Goal: Task Accomplishment & Management: Use online tool/utility

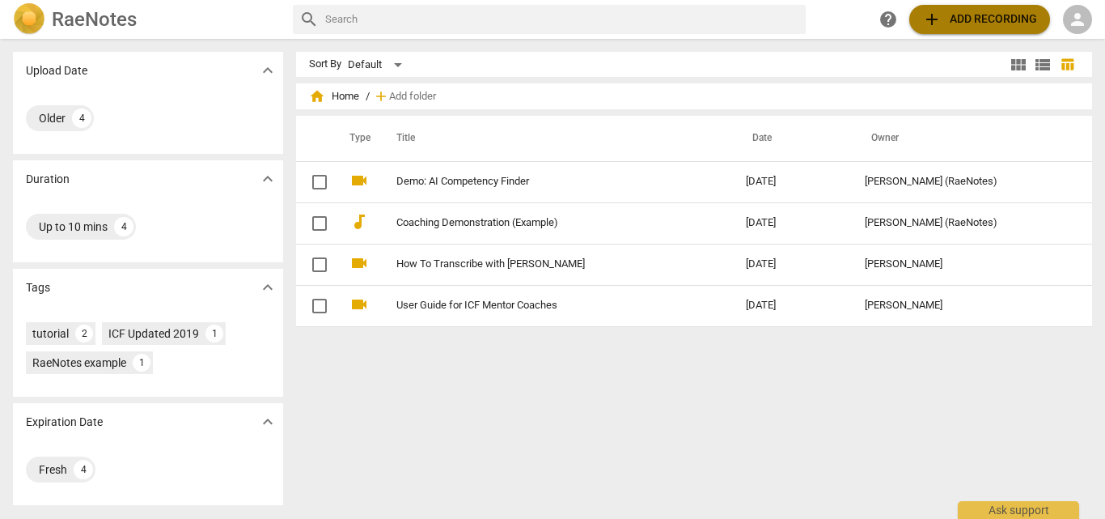
click at [987, 15] on span "add Add recording" at bounding box center [979, 19] width 115 height 19
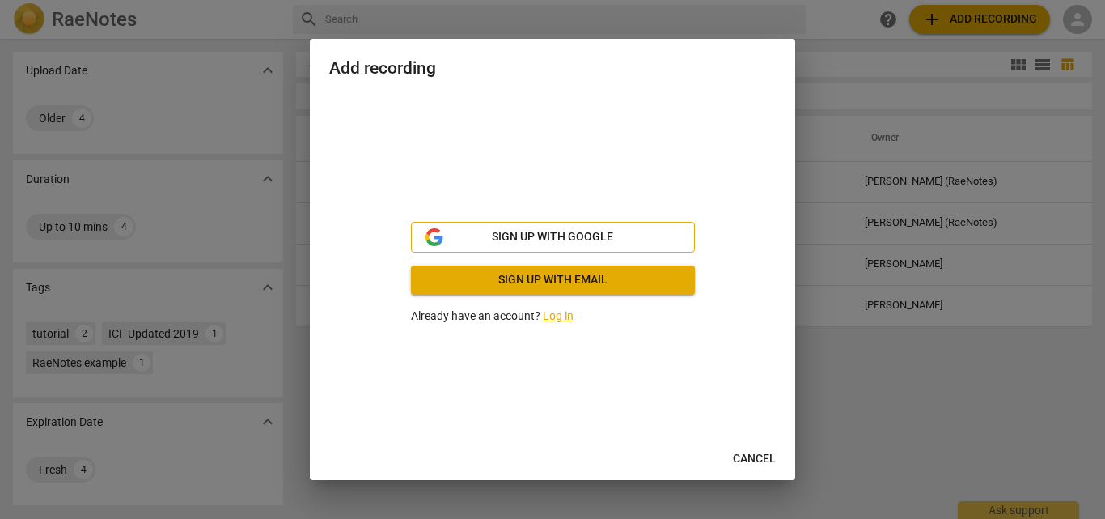
click at [604, 240] on span "Sign up with Google" at bounding box center [552, 237] width 121 height 16
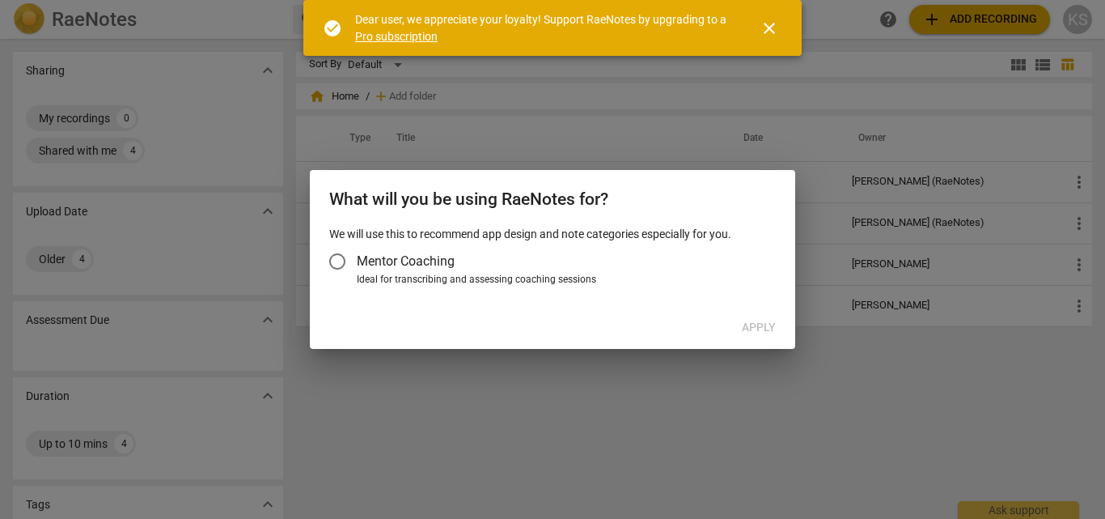
click at [795, 142] on div at bounding box center [552, 259] width 1105 height 519
click at [768, 22] on span "close" at bounding box center [769, 28] width 19 height 19
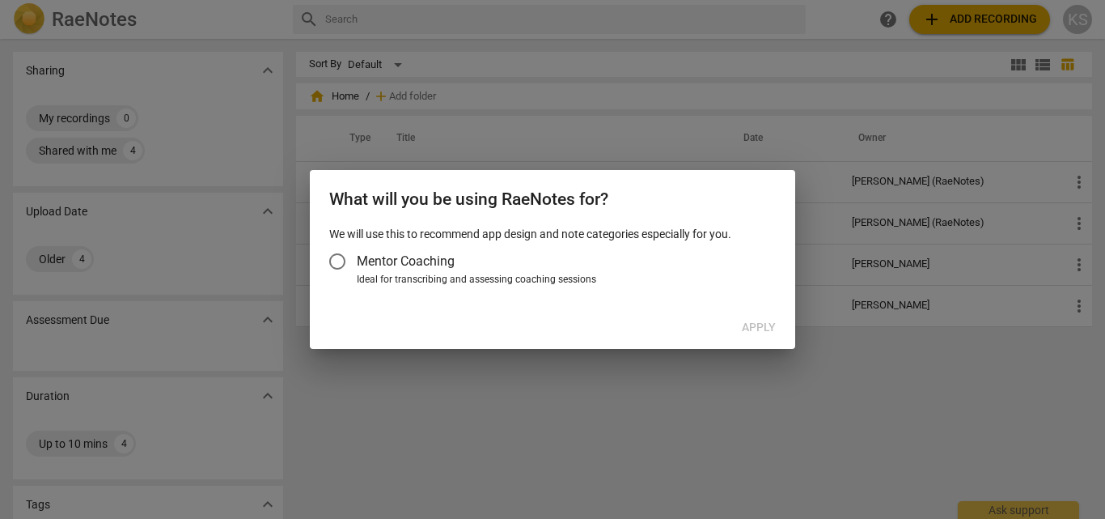
click at [753, 327] on div "Apply" at bounding box center [552, 327] width 479 height 29
click at [379, 238] on p "We will use this to recommend app design and note categories especially for you." at bounding box center [552, 234] width 447 height 17
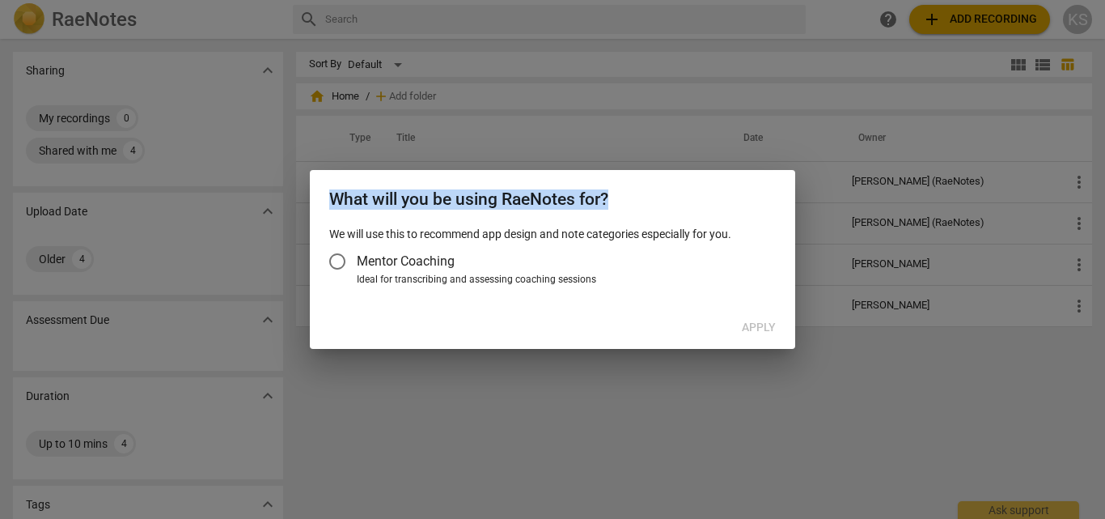
drag, startPoint x: 321, startPoint y: 192, endPoint x: 617, endPoint y: 193, distance: 296.1
click at [617, 193] on div "What will you be using RaeNotes for?" at bounding box center [552, 198] width 485 height 56
click at [617, 193] on h2 "What will you be using RaeNotes for?" at bounding box center [552, 199] width 447 height 20
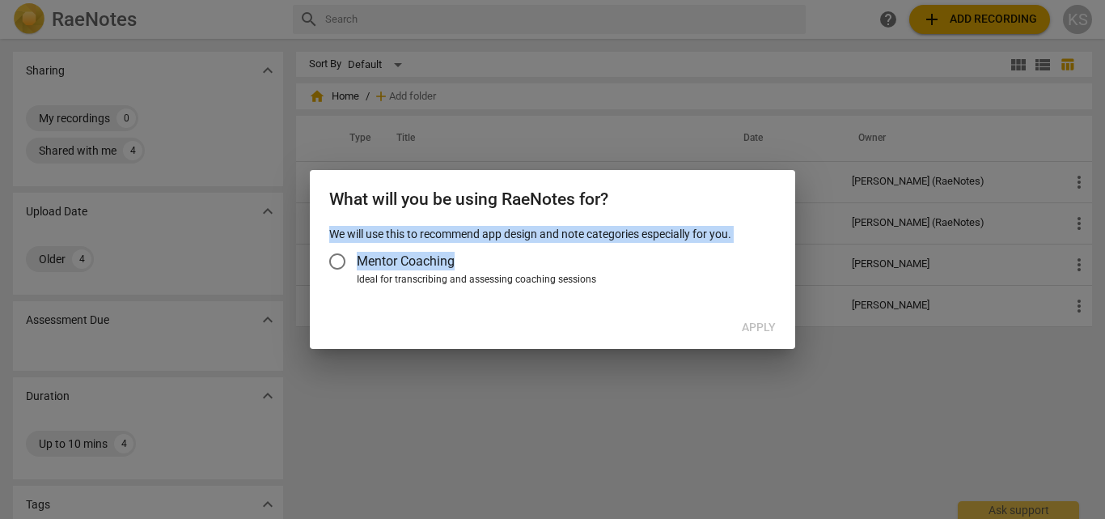
drag, startPoint x: 327, startPoint y: 237, endPoint x: 690, endPoint y: 248, distance: 363.5
click at [690, 248] on div "We will use this to recommend app design and note categories especially for you…" at bounding box center [552, 266] width 485 height 81
click at [690, 248] on label "Mentor Coaching" at bounding box center [544, 261] width 453 height 39
click at [357, 248] on input "Mentor Coaching" at bounding box center [337, 261] width 39 height 39
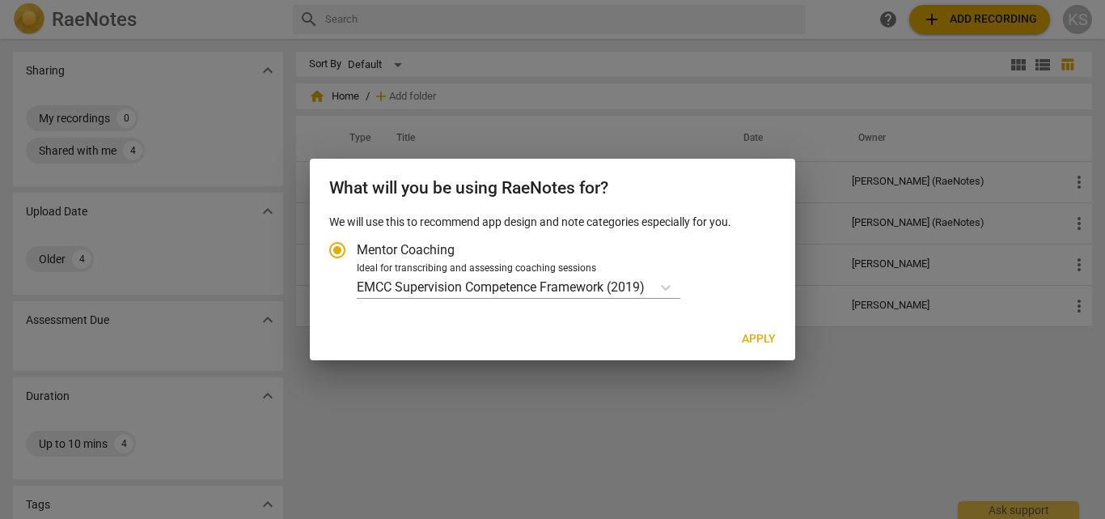
click at [345, 245] on input "Mentor Coaching" at bounding box center [337, 250] width 39 height 39
click at [617, 286] on p "EMCC Supervision Competence Framework (2019)" at bounding box center [501, 287] width 288 height 19
click at [0, 0] on input "Ideal for transcribing and assessing coaching sessions EMCC Supervision Compete…" at bounding box center [0, 0] width 0 height 0
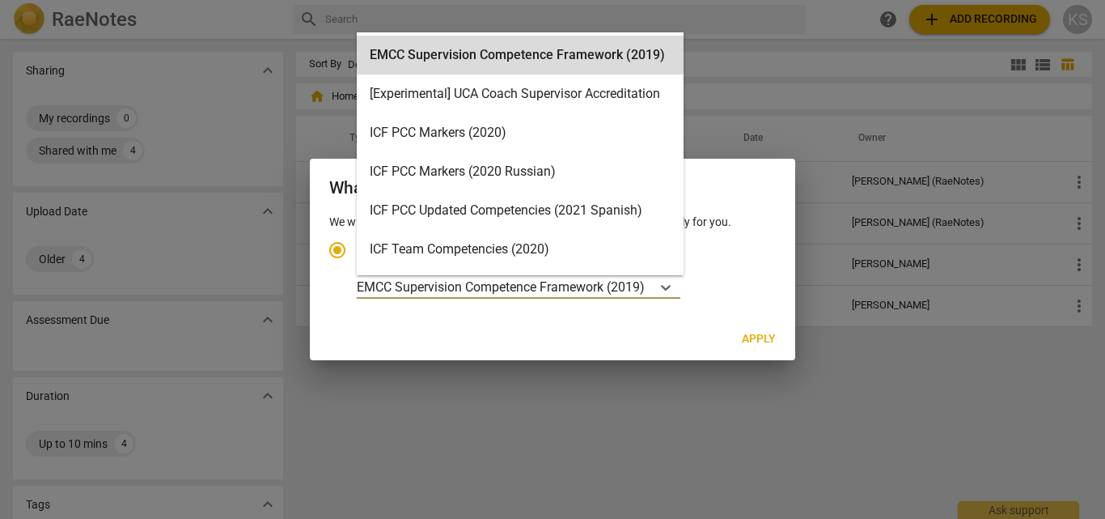
click at [617, 286] on p "EMCC Supervision Competence Framework (2019)" at bounding box center [501, 287] width 288 height 19
click at [0, 0] on input "Ideal for transcribing and assessing coaching sessions 16 results available. Us…" at bounding box center [0, 0] width 0 height 0
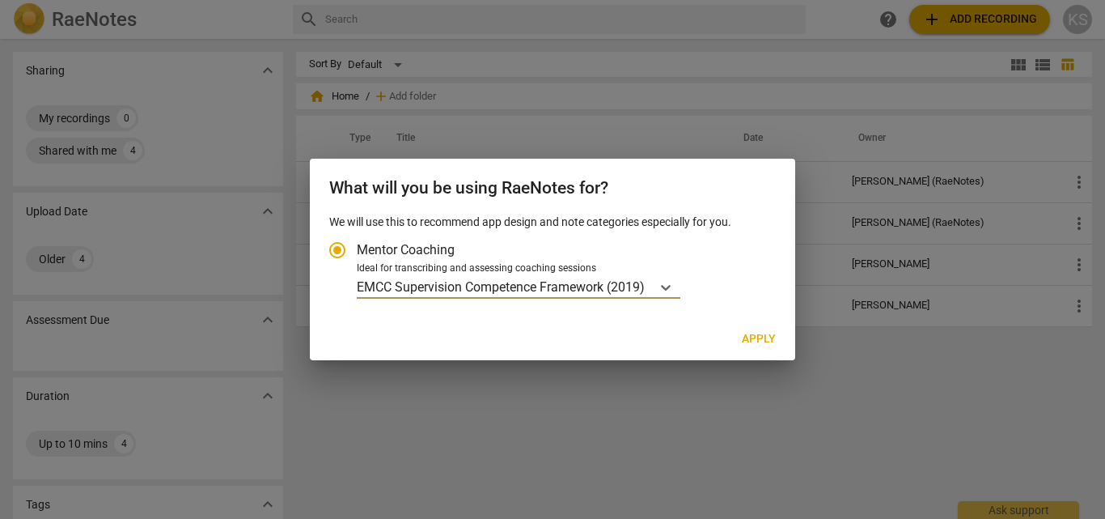
click at [617, 286] on p "EMCC Supervision Competence Framework (2019)" at bounding box center [501, 287] width 288 height 19
click at [0, 0] on input "Ideal for transcribing and assessing coaching sessions EMCC Supervision Compete…" at bounding box center [0, 0] width 0 height 0
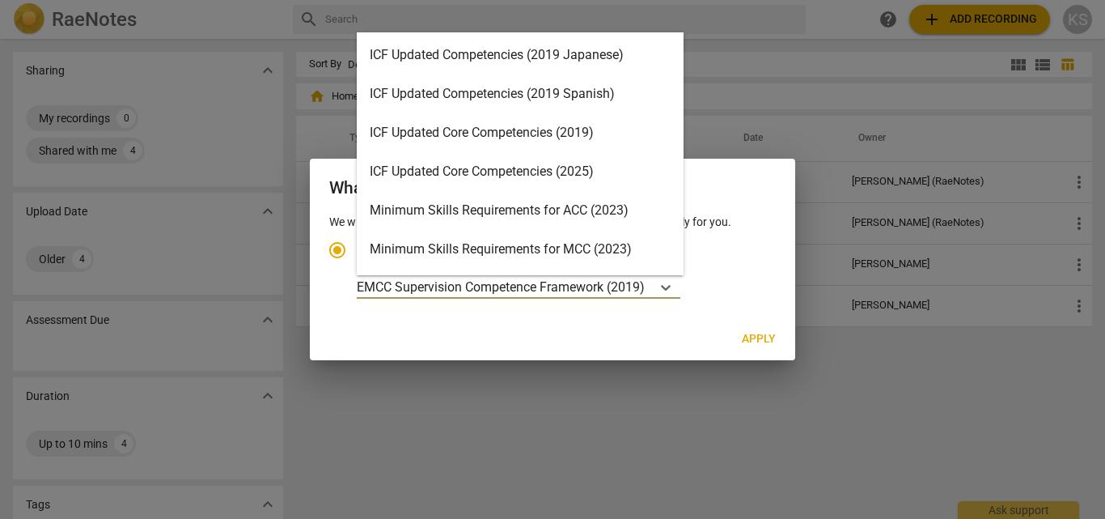
scroll to position [385, 0]
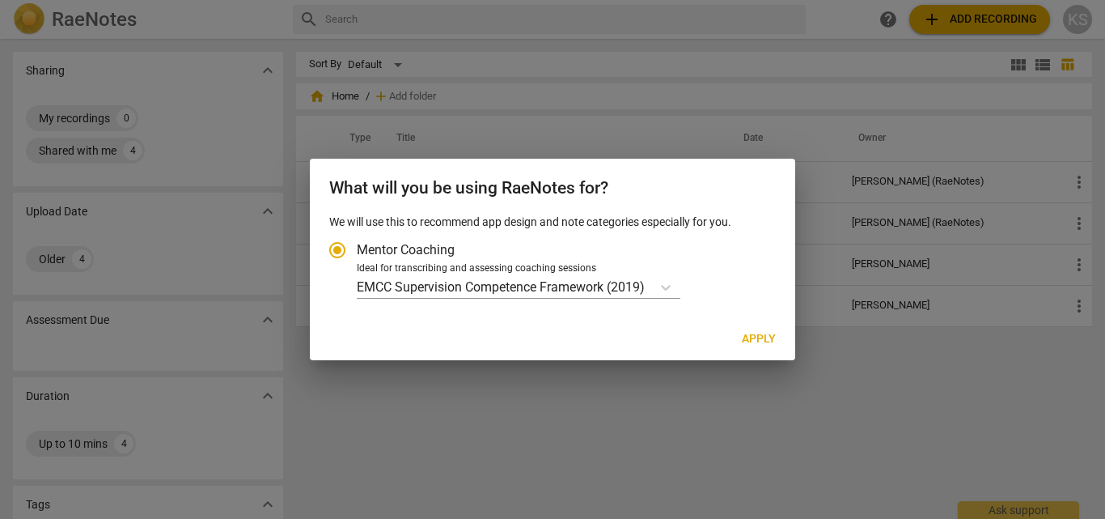
click at [851, 225] on div at bounding box center [552, 259] width 1105 height 519
click at [853, 369] on div at bounding box center [552, 259] width 1105 height 519
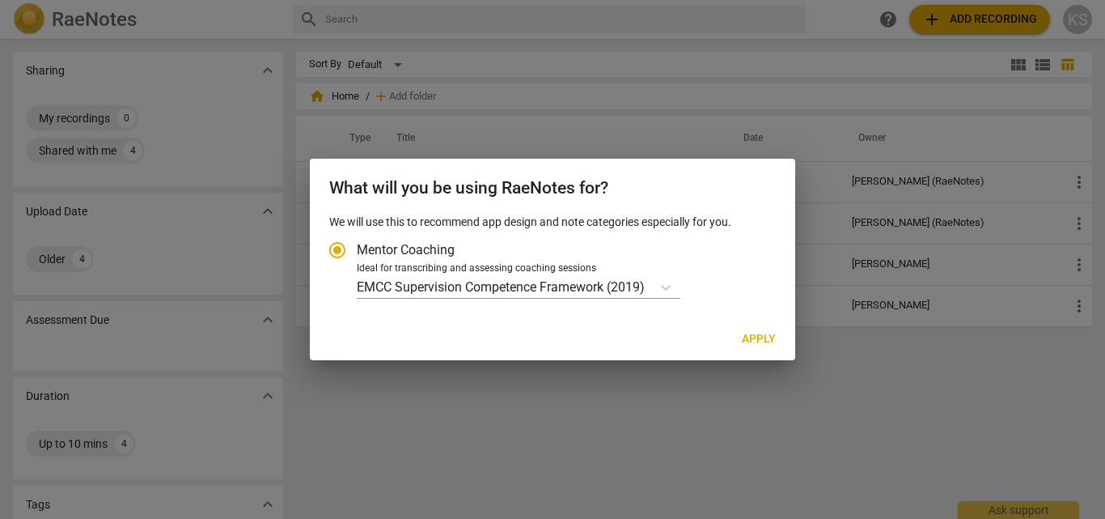
click at [853, 369] on div at bounding box center [552, 259] width 1105 height 519
click at [548, 294] on p "EMCC Supervision Competence Framework (2019)" at bounding box center [501, 287] width 288 height 19
click at [0, 0] on input "Ideal for transcribing and assessing coaching sessions EMCC Supervision Compete…" at bounding box center [0, 0] width 0 height 0
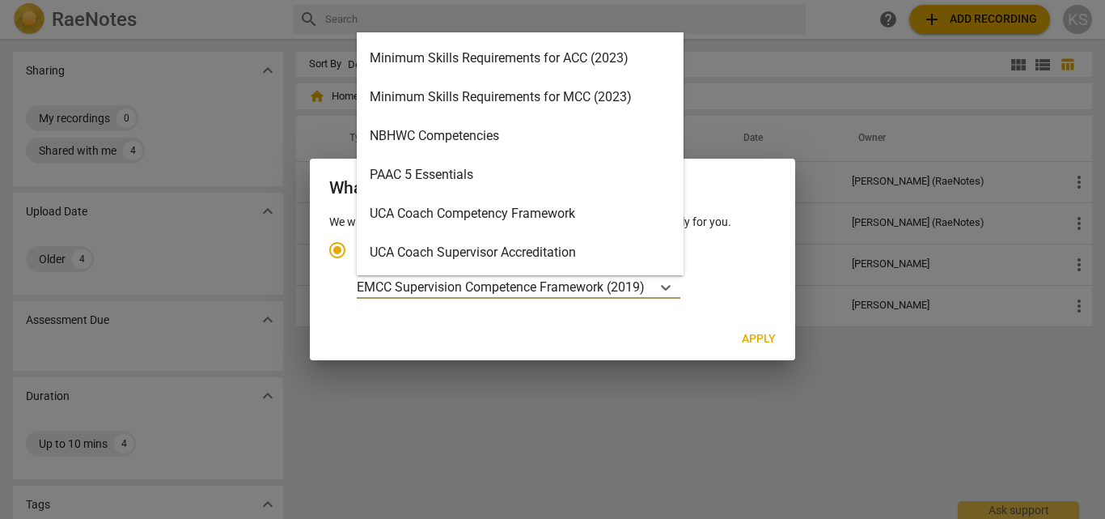
scroll to position [0, 0]
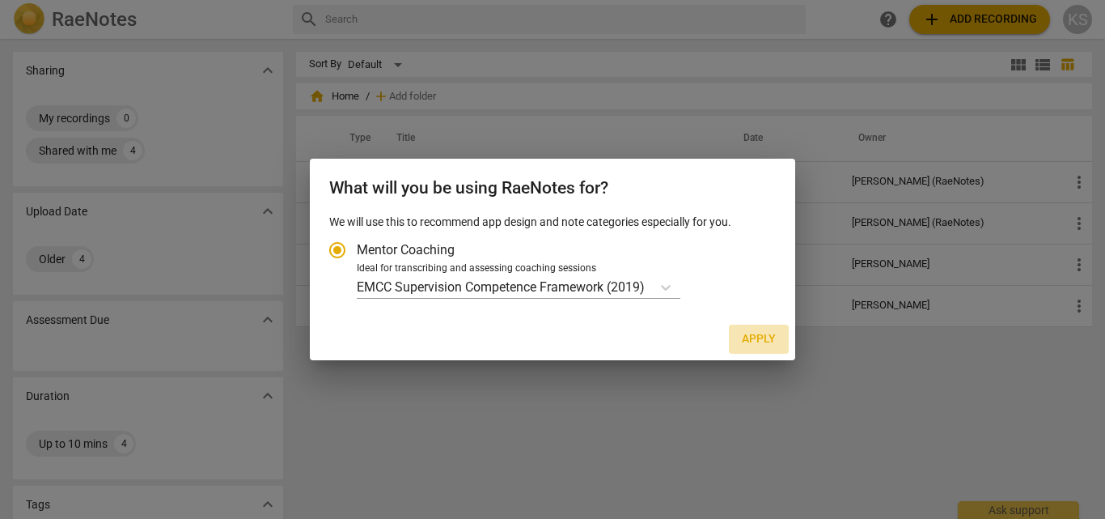
click at [740, 344] on button "Apply" at bounding box center [759, 338] width 60 height 29
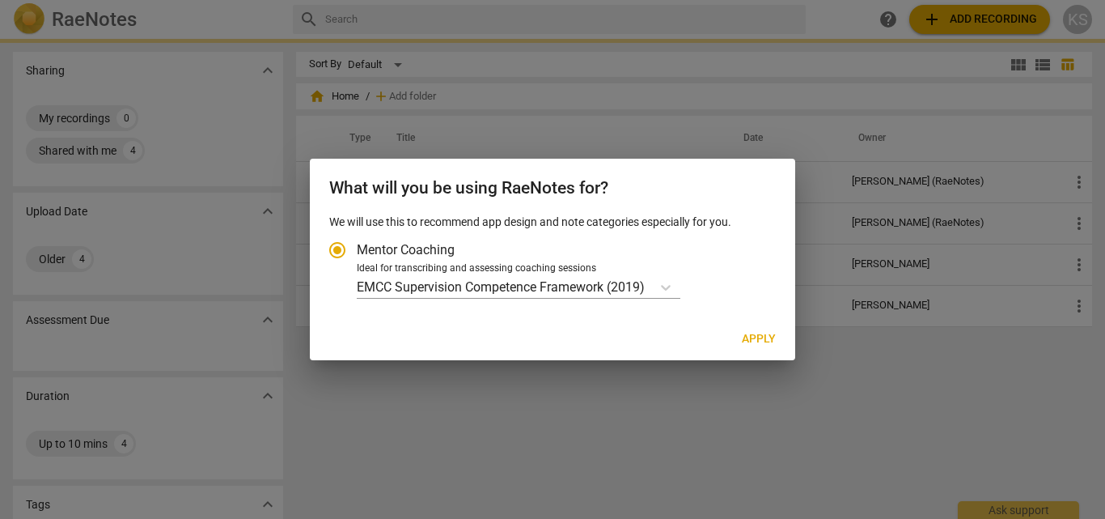
radio input "false"
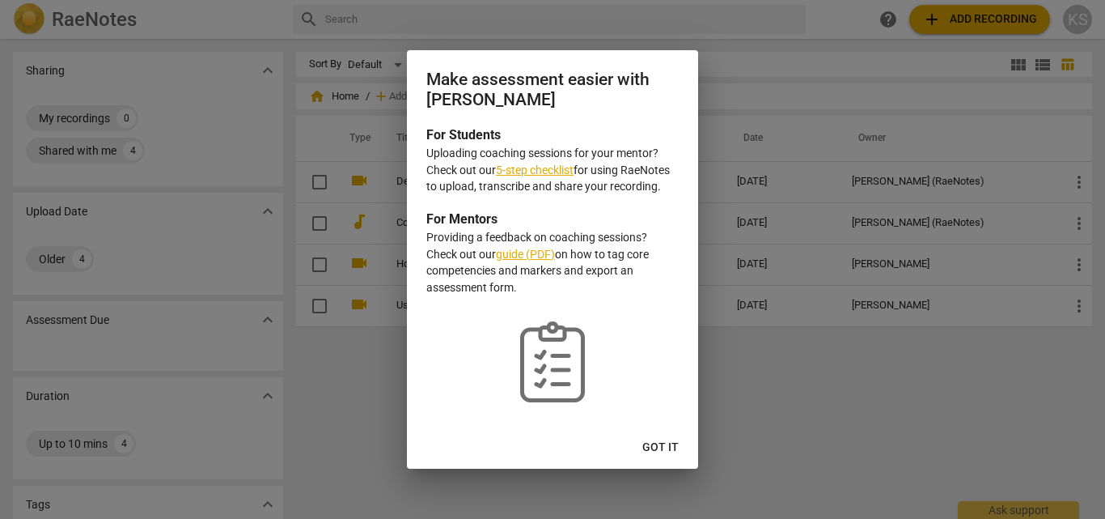
click at [658, 427] on div "Make assessment easier with RaeNotes For Students Uploading coaching sessions f…" at bounding box center [552, 259] width 291 height 418
click at [657, 443] on span "Got it" at bounding box center [660, 447] width 36 height 16
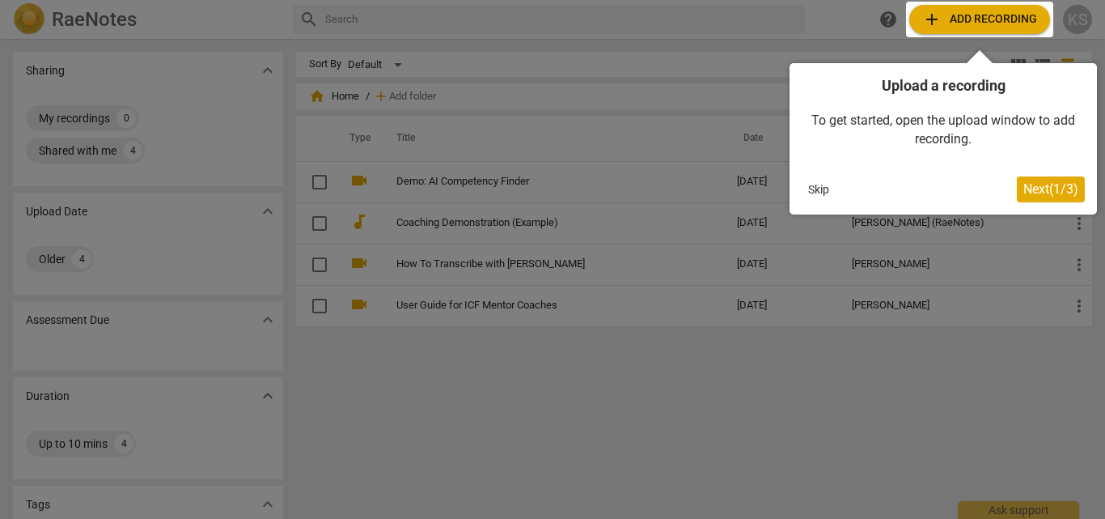
click at [1042, 182] on span "Next ( 1 / 3 )" at bounding box center [1051, 188] width 55 height 15
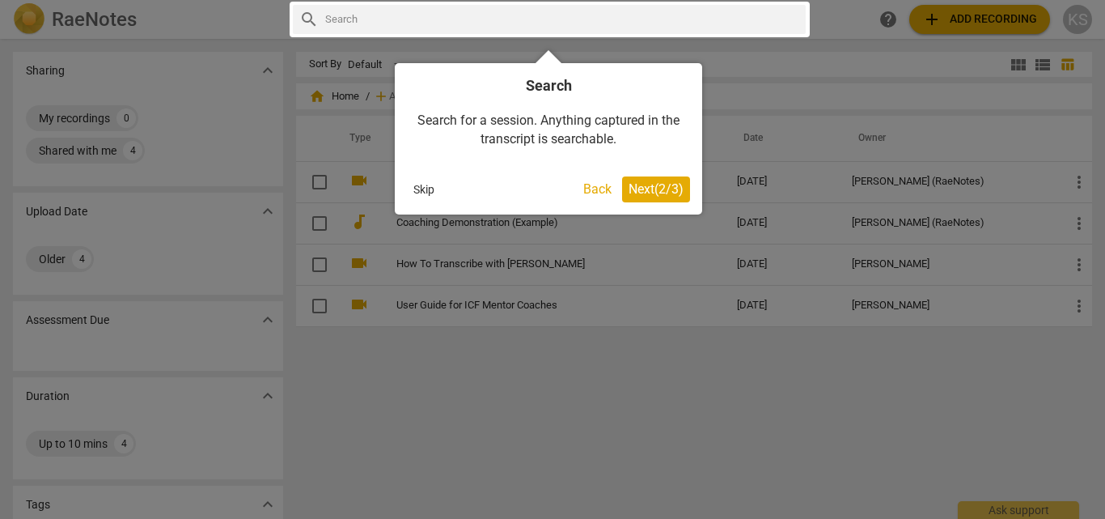
click at [657, 186] on span "Next ( 2 / 3 )" at bounding box center [656, 188] width 55 height 15
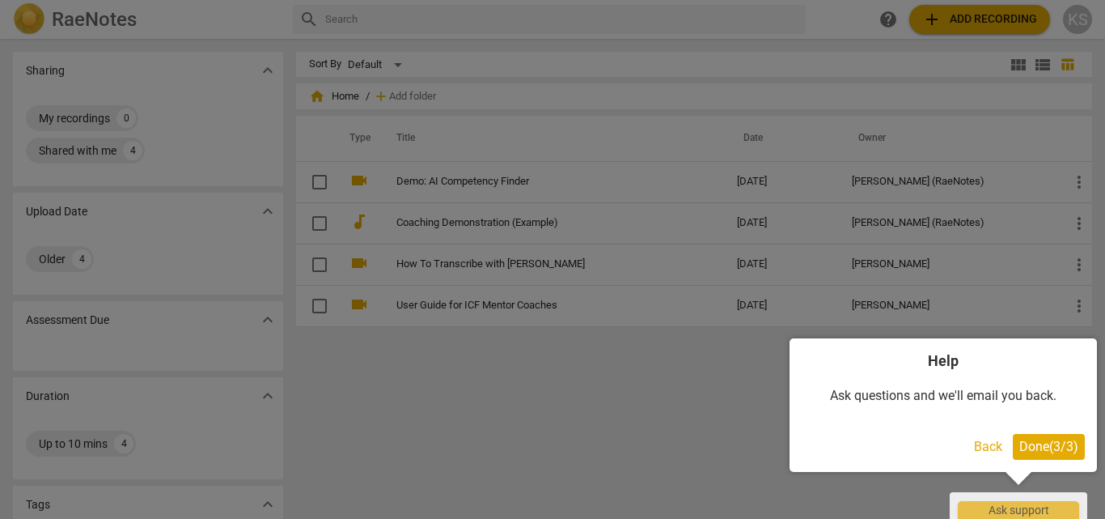
click at [1044, 447] on span "Done ( 3 / 3 )" at bounding box center [1048, 446] width 59 height 15
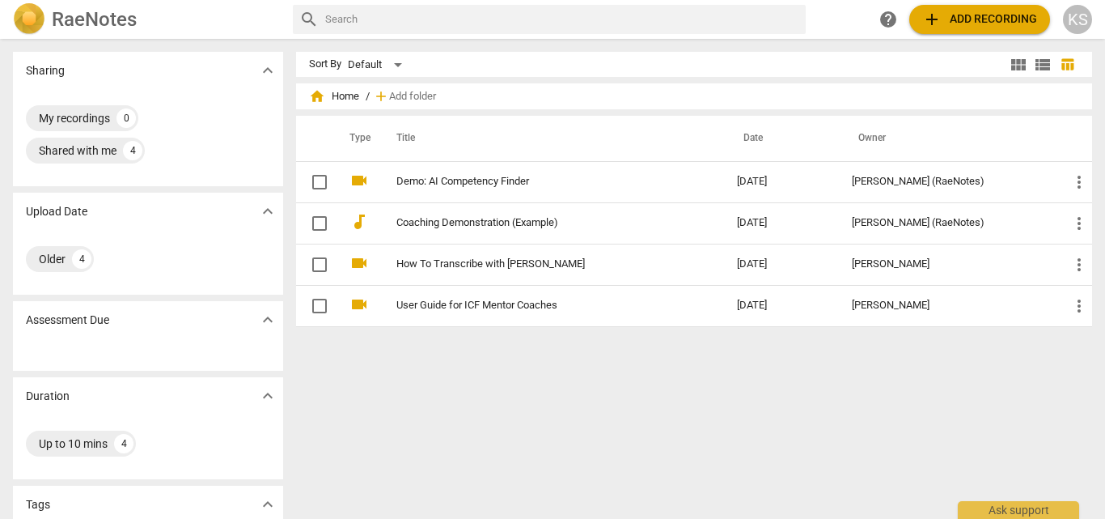
click at [960, 28] on span "add Add recording" at bounding box center [979, 19] width 115 height 19
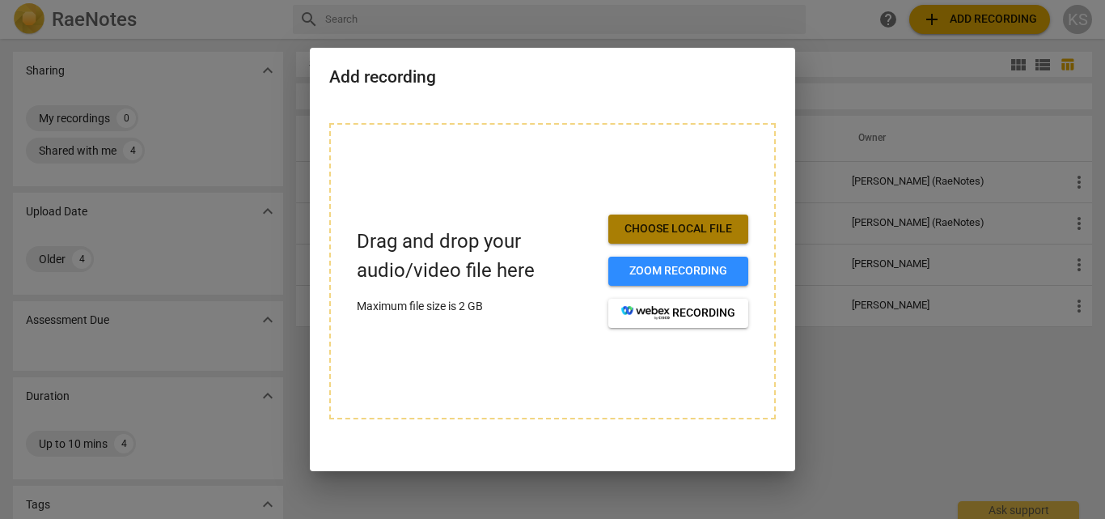
click at [697, 228] on span "Choose local file" at bounding box center [678, 229] width 114 height 16
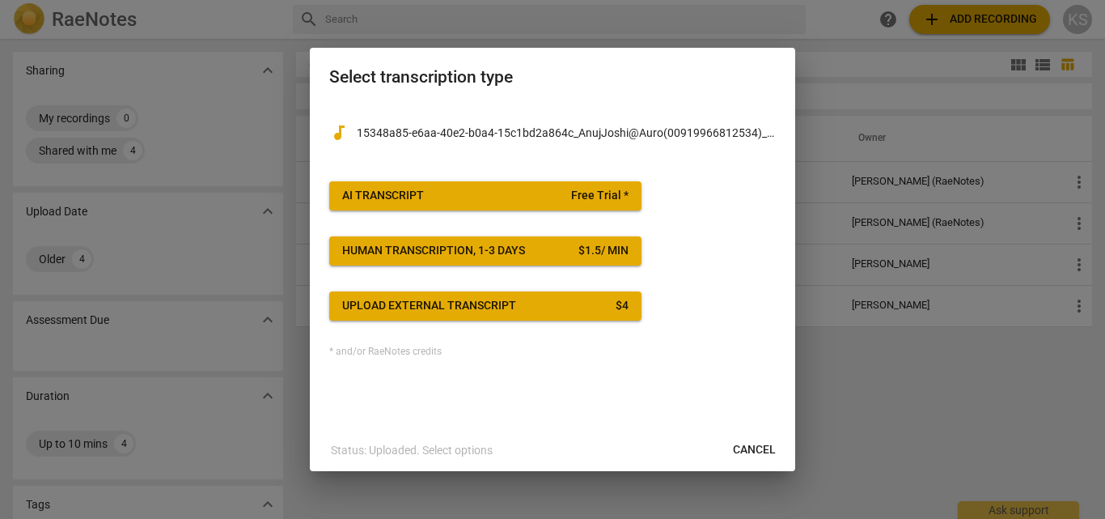
click at [498, 195] on span "AI Transcript Free Trial *" at bounding box center [485, 196] width 286 height 16
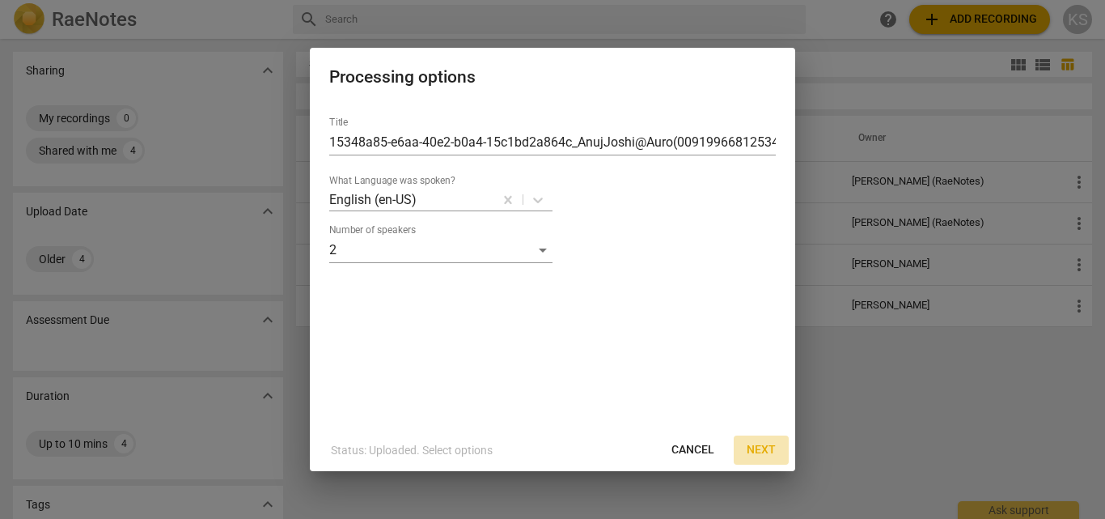
click at [761, 440] on button "Next" at bounding box center [761, 449] width 55 height 29
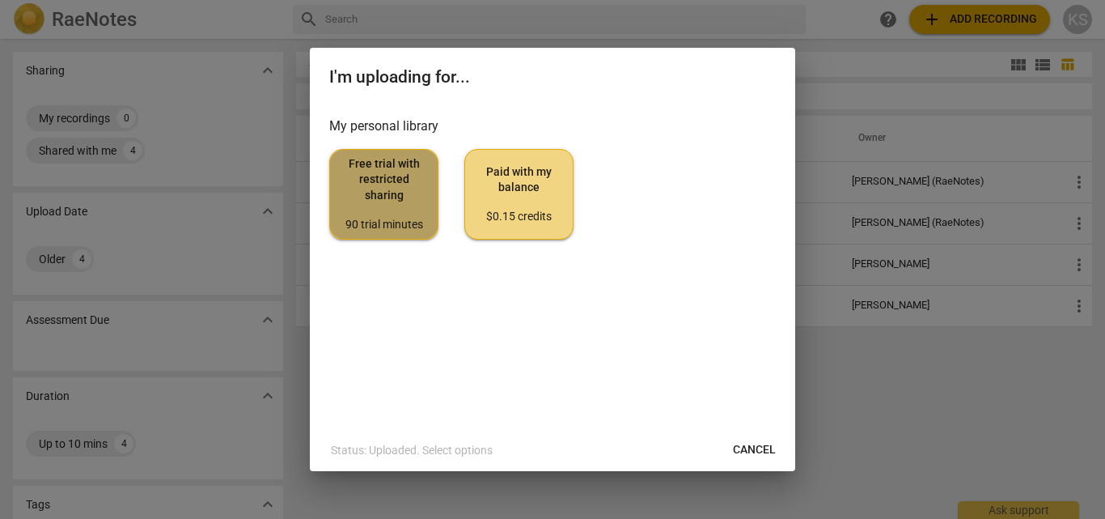
click at [410, 200] on span "Free trial with restricted sharing 90 trial minutes" at bounding box center [384, 194] width 82 height 76
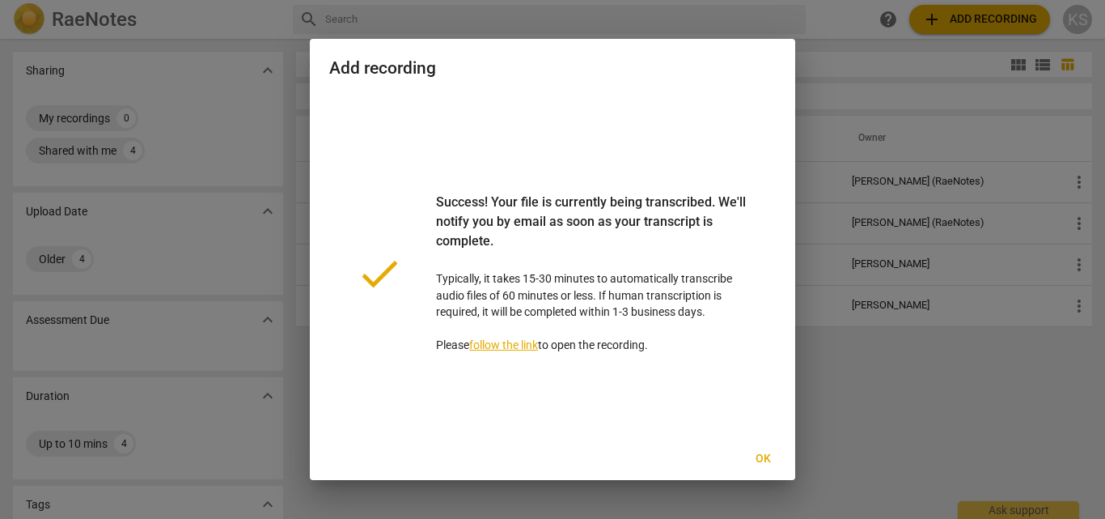
click at [519, 345] on link "follow the link" at bounding box center [503, 344] width 69 height 13
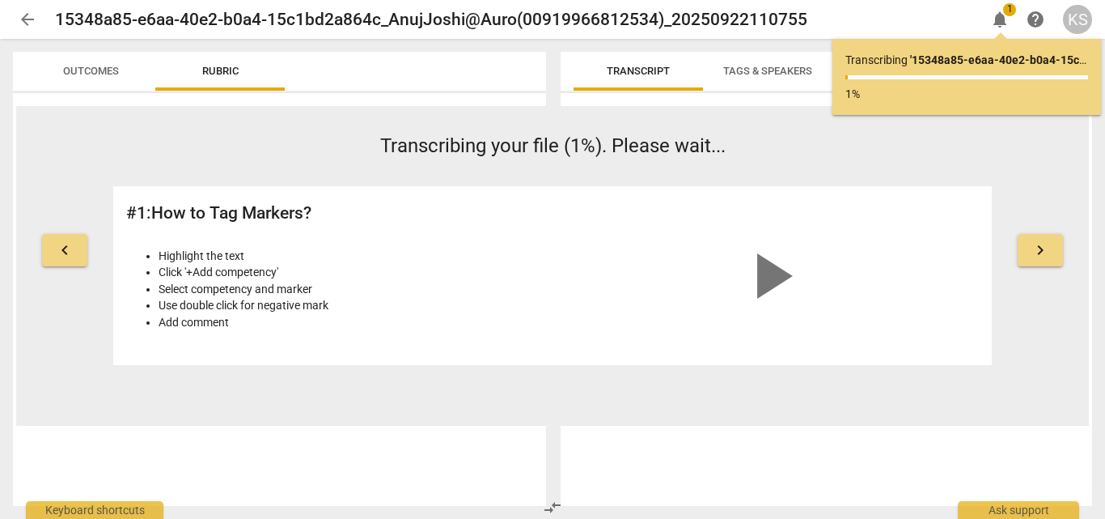
click at [1104, 205] on div "Transcript Tags & Speakers Analytics [DATE]T09:57:09Z Tags [PERSON_NAME] People" at bounding box center [829, 279] width 551 height 480
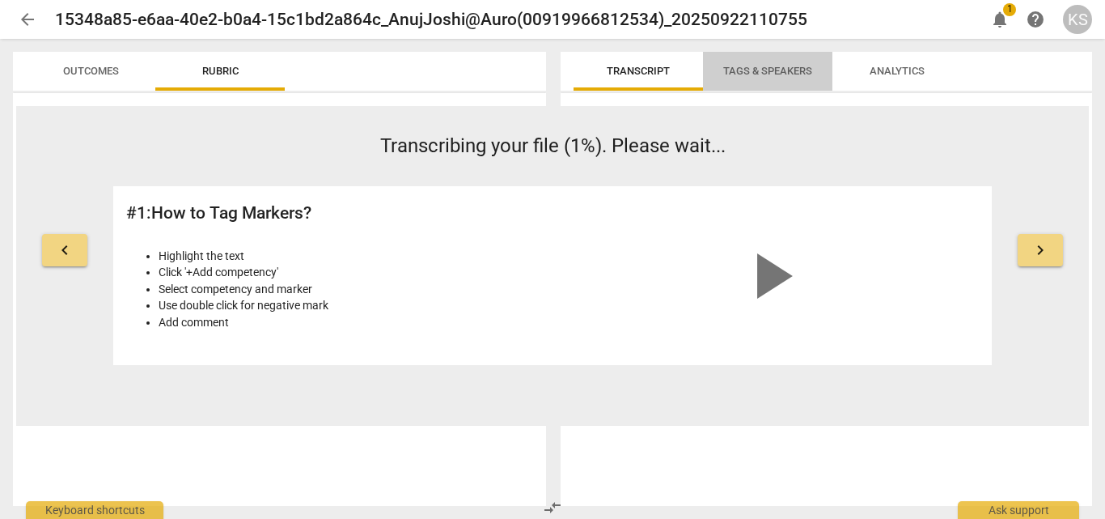
click at [755, 78] on span "Tags & Speakers" at bounding box center [768, 72] width 128 height 22
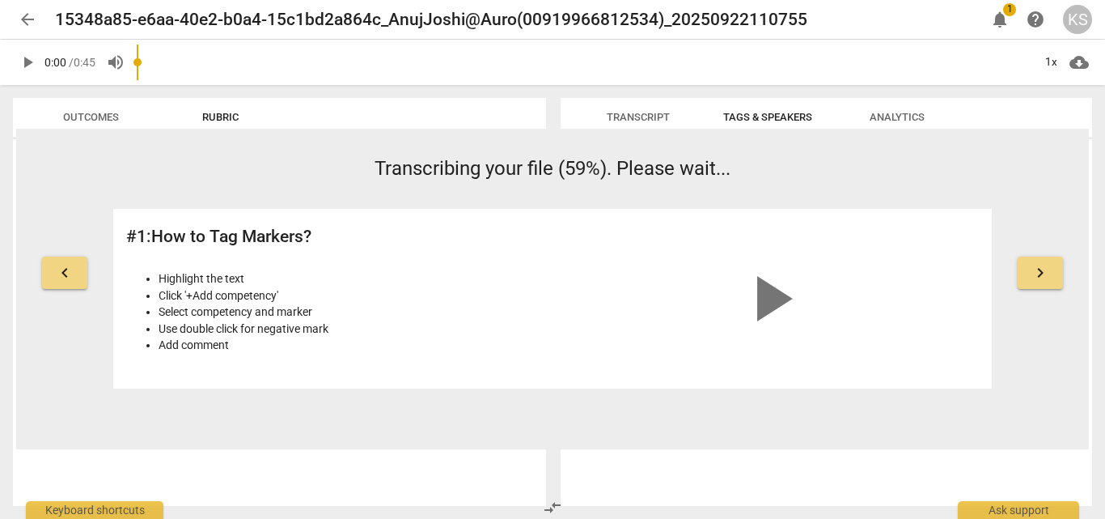
click at [894, 118] on span "Analytics" at bounding box center [897, 117] width 55 height 12
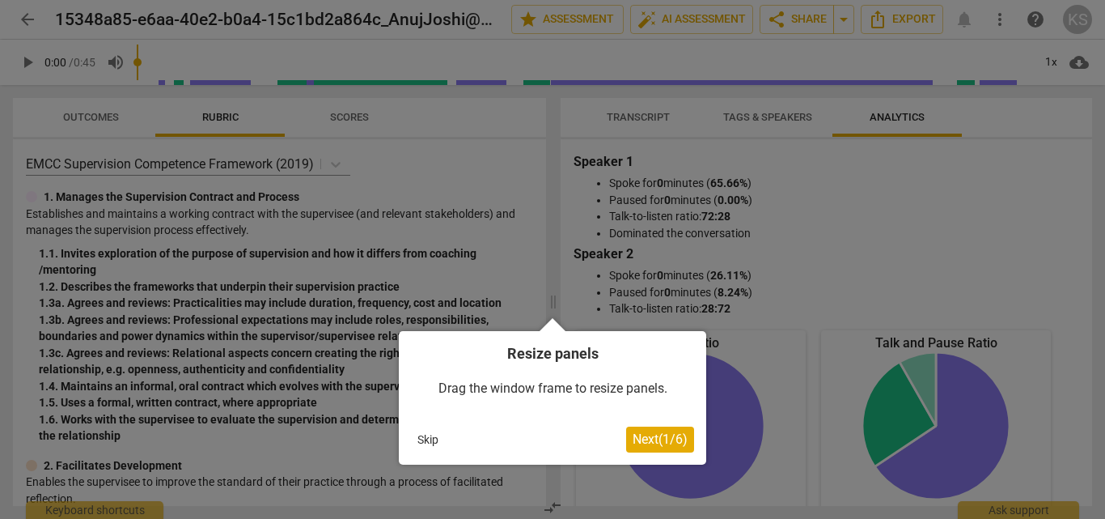
click at [648, 439] on span "Next ( 1 / 6 )" at bounding box center [660, 438] width 55 height 15
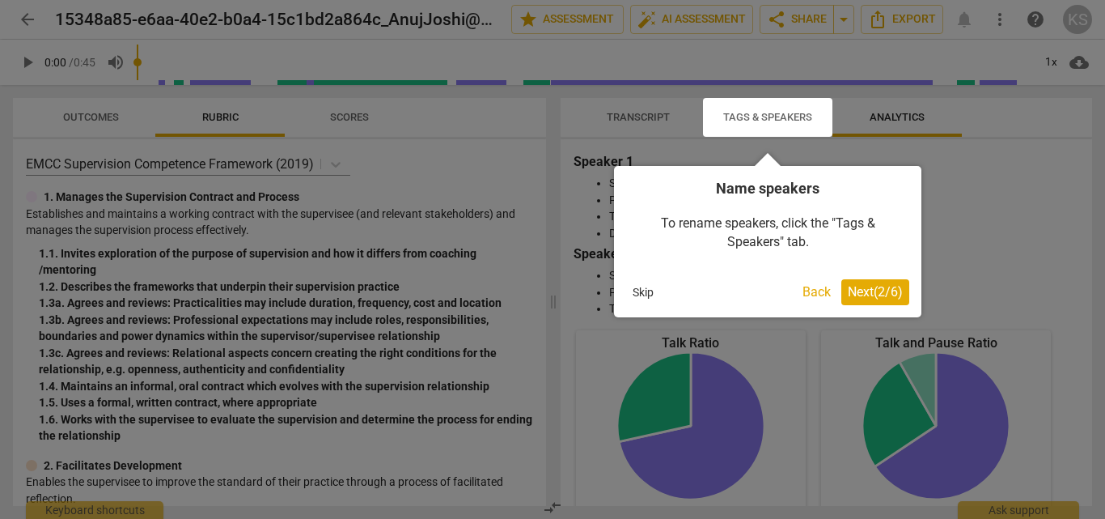
click at [873, 293] on span "Next ( 2 / 6 )" at bounding box center [875, 291] width 55 height 15
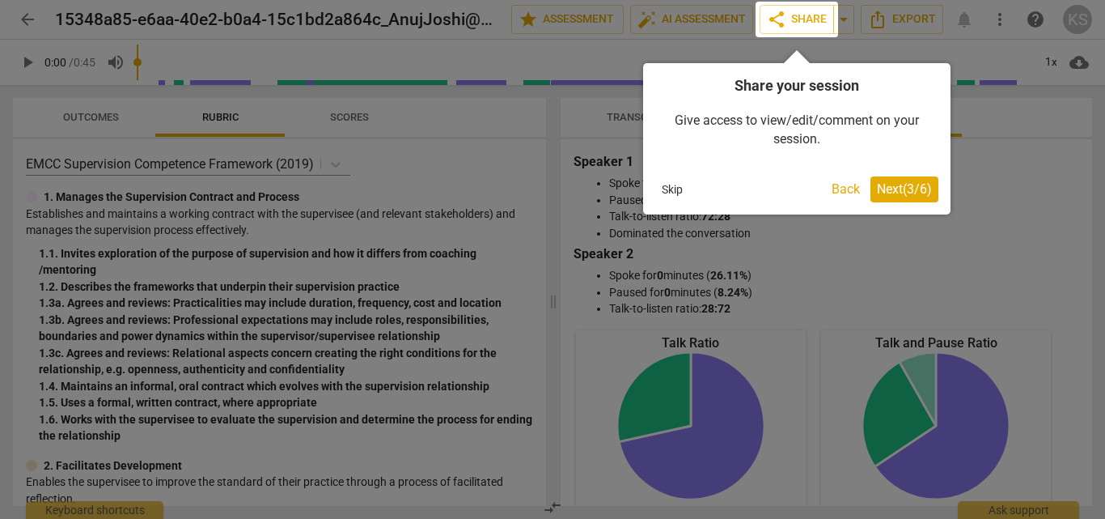
click at [910, 188] on span "Next ( 3 / 6 )" at bounding box center [904, 188] width 55 height 15
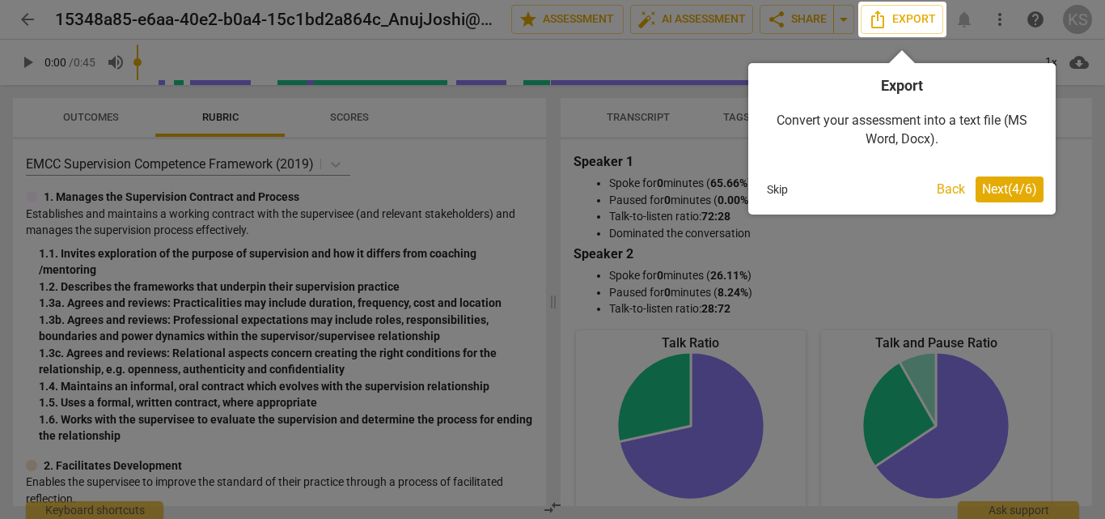
click at [988, 184] on span "Next ( 4 / 6 )" at bounding box center [1009, 188] width 55 height 15
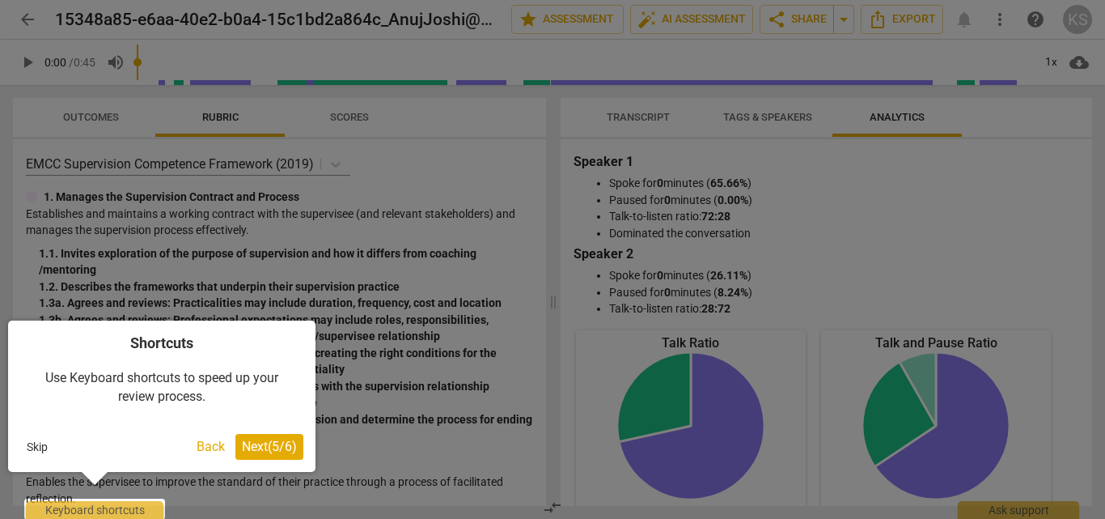
click at [261, 443] on span "Next ( 5 / 6 )" at bounding box center [269, 446] width 55 height 15
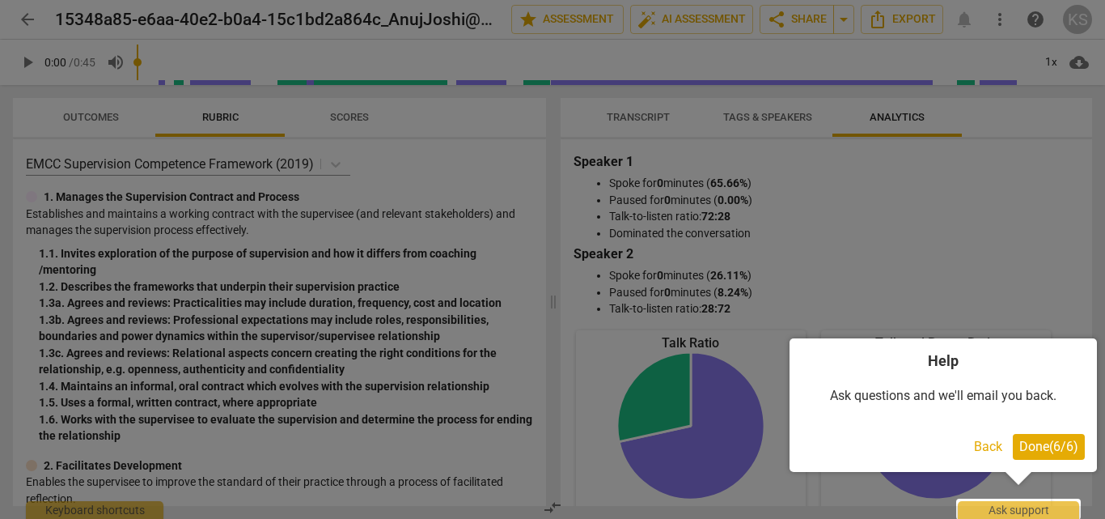
click at [1020, 434] on button "Done ( 6 / 6 )" at bounding box center [1049, 447] width 72 height 26
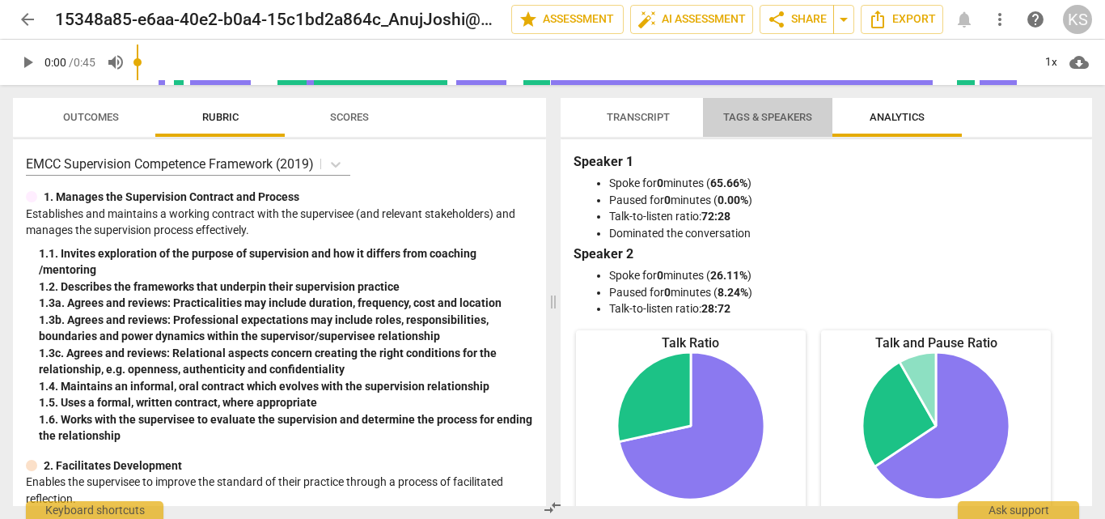
click at [774, 125] on span "Tags & Speakers" at bounding box center [768, 118] width 128 height 22
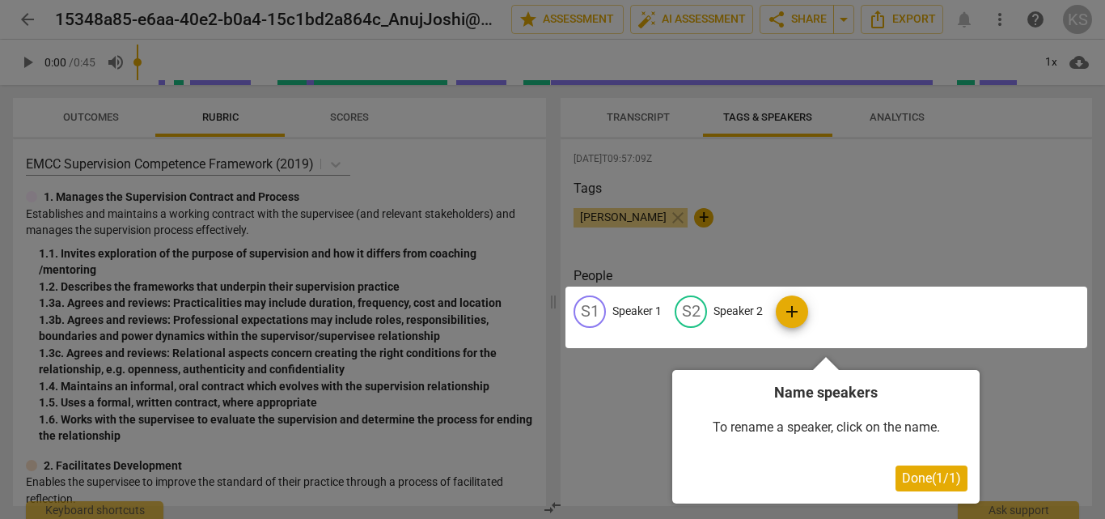
click at [928, 473] on span "Done ( 1 / 1 )" at bounding box center [931, 477] width 59 height 15
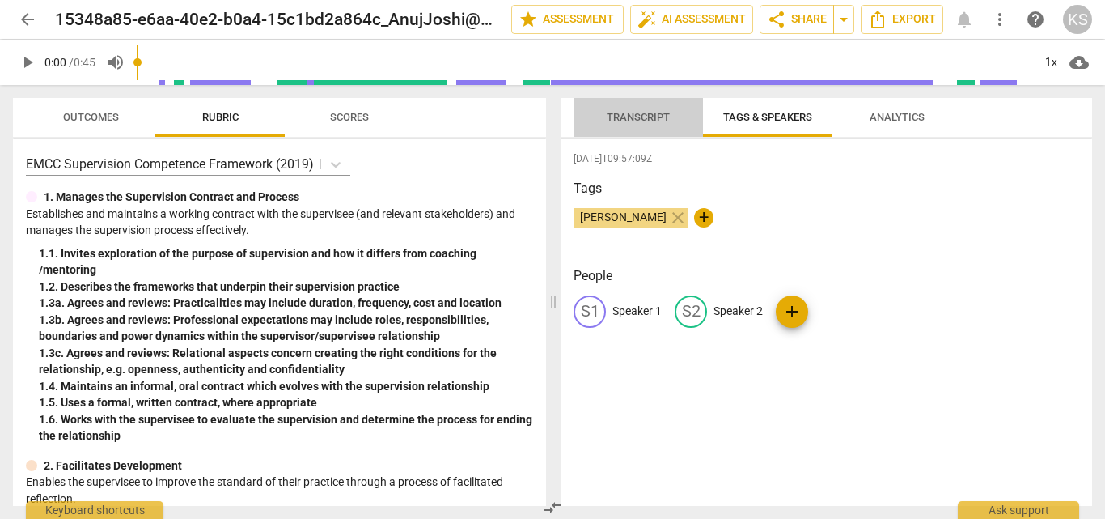
click at [640, 123] on span "Transcript" at bounding box center [638, 118] width 102 height 22
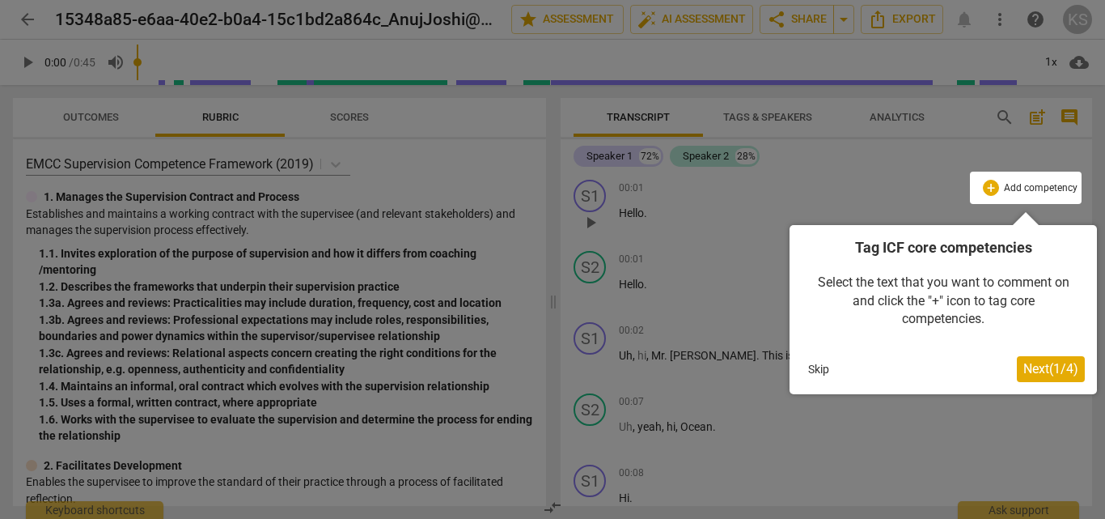
click at [1049, 355] on div "Tag ICF core competencies Select the text that you want to comment on and click…" at bounding box center [943, 309] width 307 height 169
click at [1051, 366] on span "Next ( 1 / 4 )" at bounding box center [1051, 368] width 55 height 15
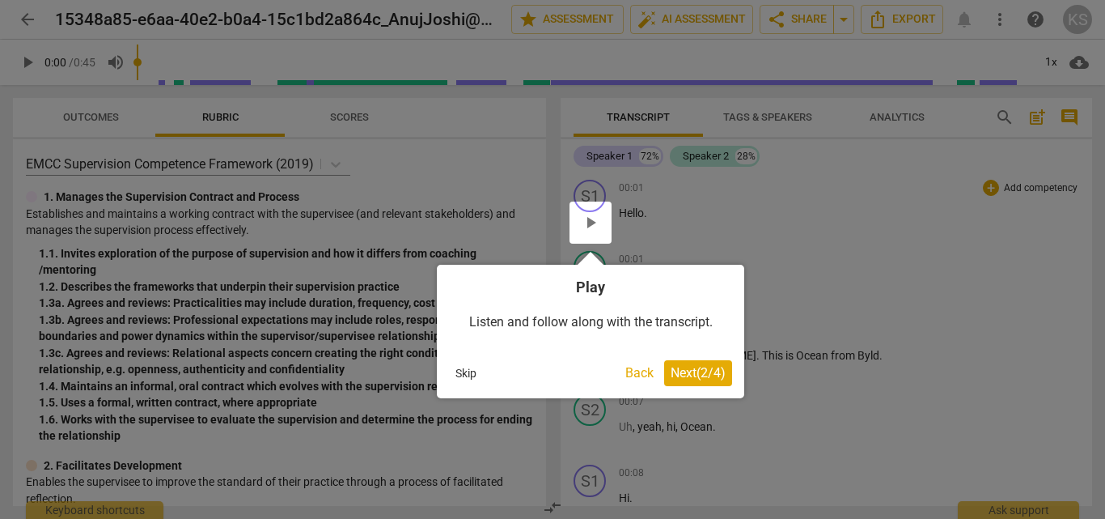
click at [719, 367] on span "Next ( 2 / 4 )" at bounding box center [698, 372] width 55 height 15
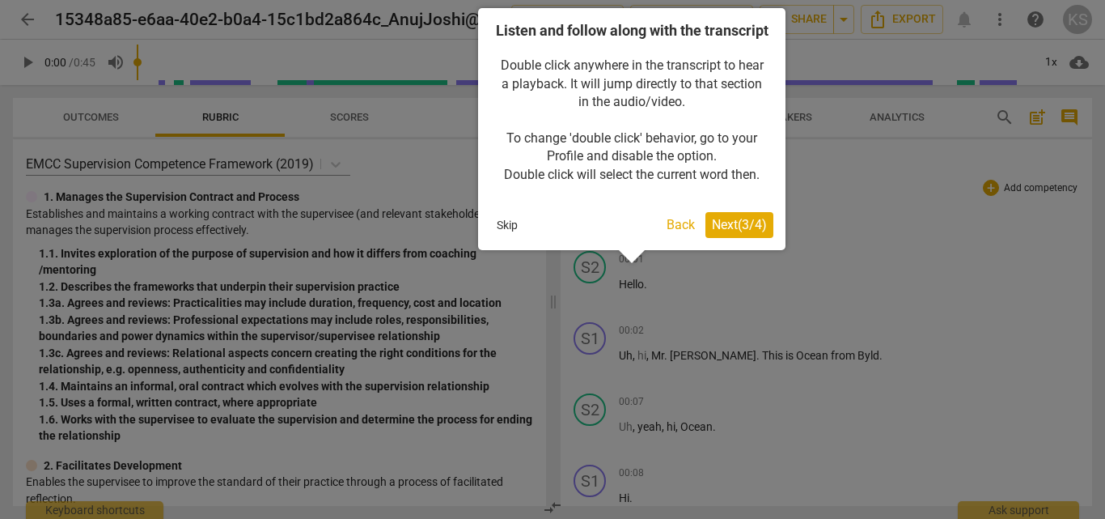
click at [736, 232] on span "Next ( 3 / 4 )" at bounding box center [739, 224] width 55 height 15
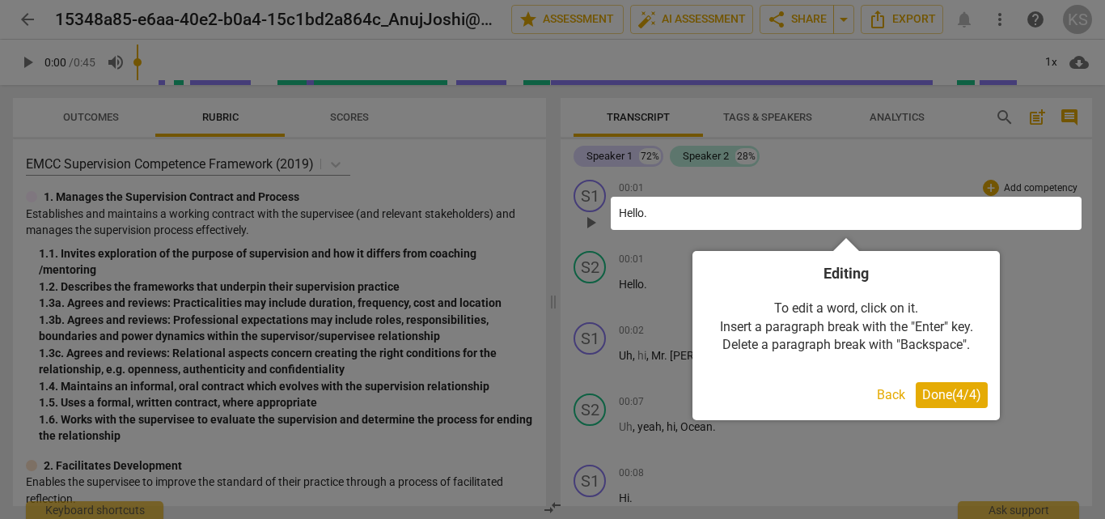
click at [964, 405] on button "Done ( 4 / 4 )" at bounding box center [952, 395] width 72 height 26
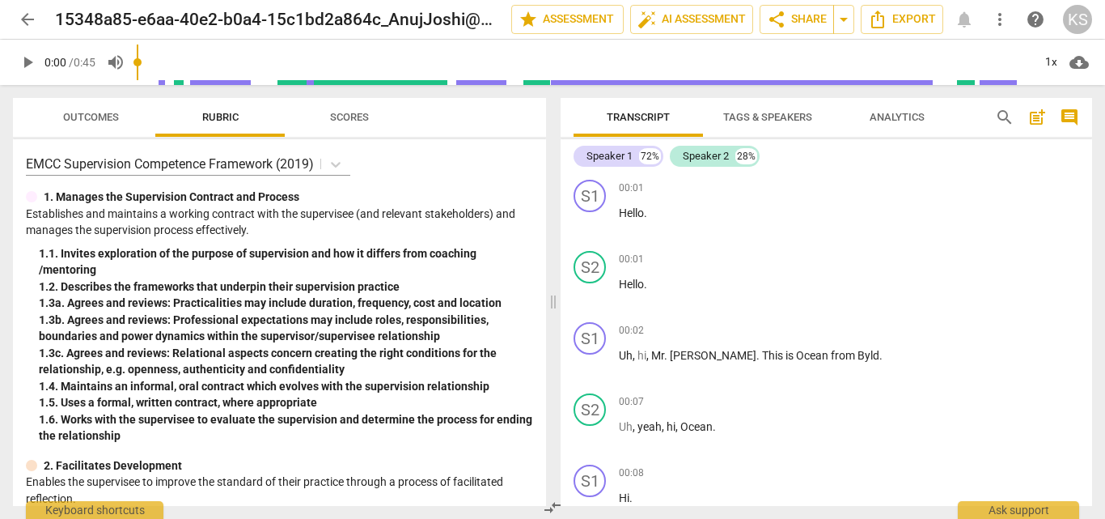
click at [791, 131] on button "Tags & Speakers" at bounding box center [767, 117] width 129 height 39
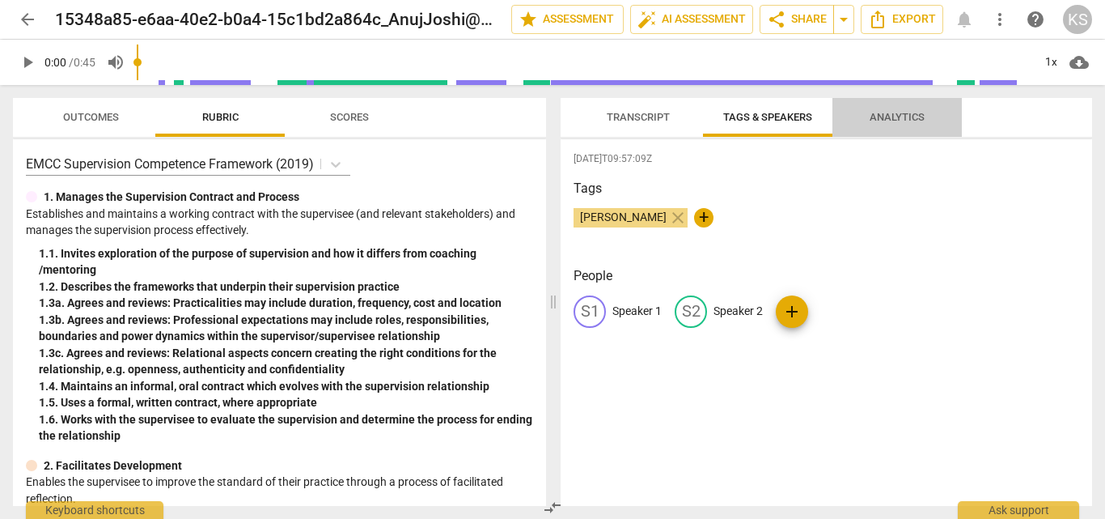
click at [883, 124] on span "Analytics" at bounding box center [897, 118] width 94 height 22
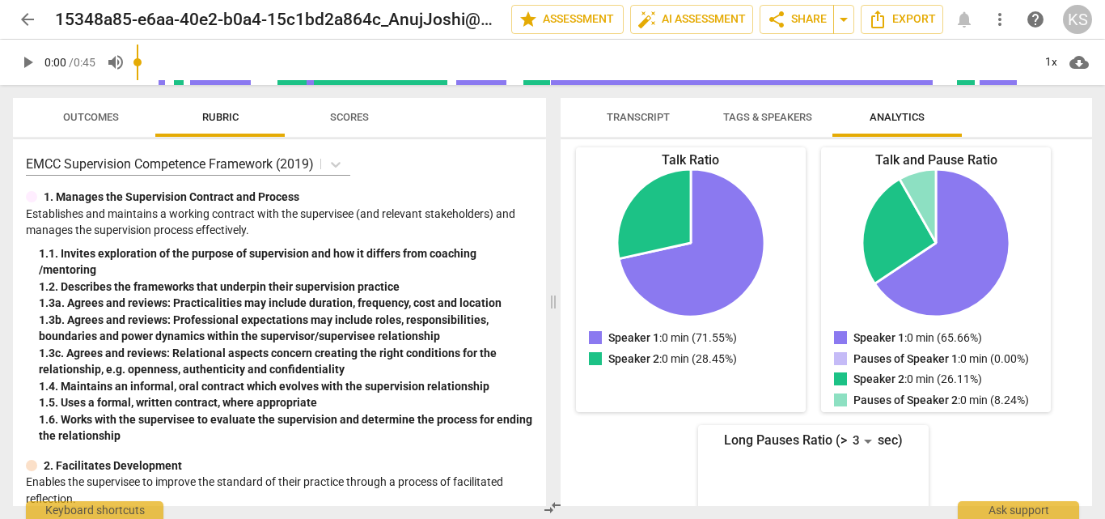
scroll to position [184, 0]
click at [805, 324] on div "Talk Ratio Speaker 1: 0 min (71.55%) Speaker 2: 0 min (28.45%) Speaker 1 : 0 mi…" at bounding box center [814, 406] width 480 height 521
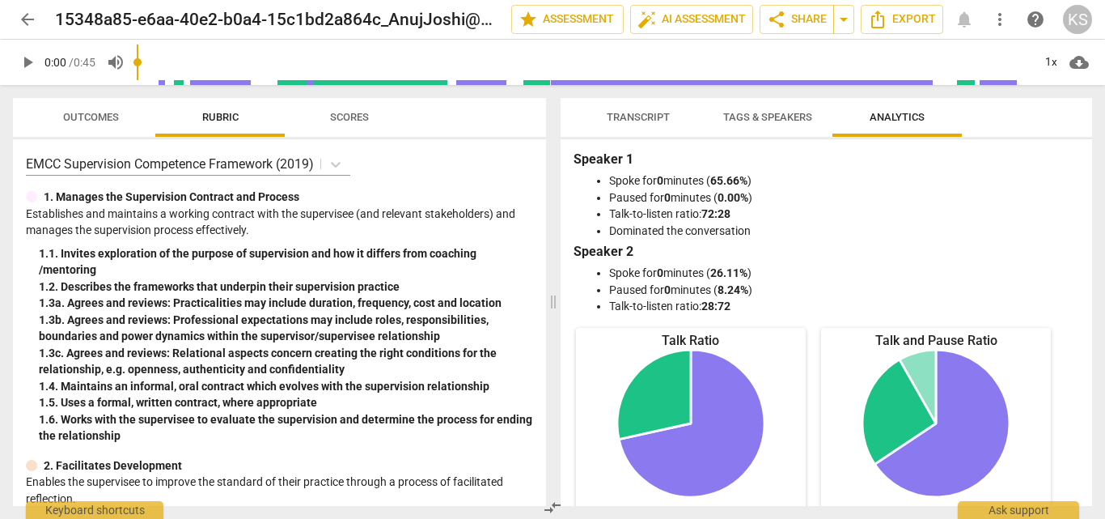
scroll to position [0, 0]
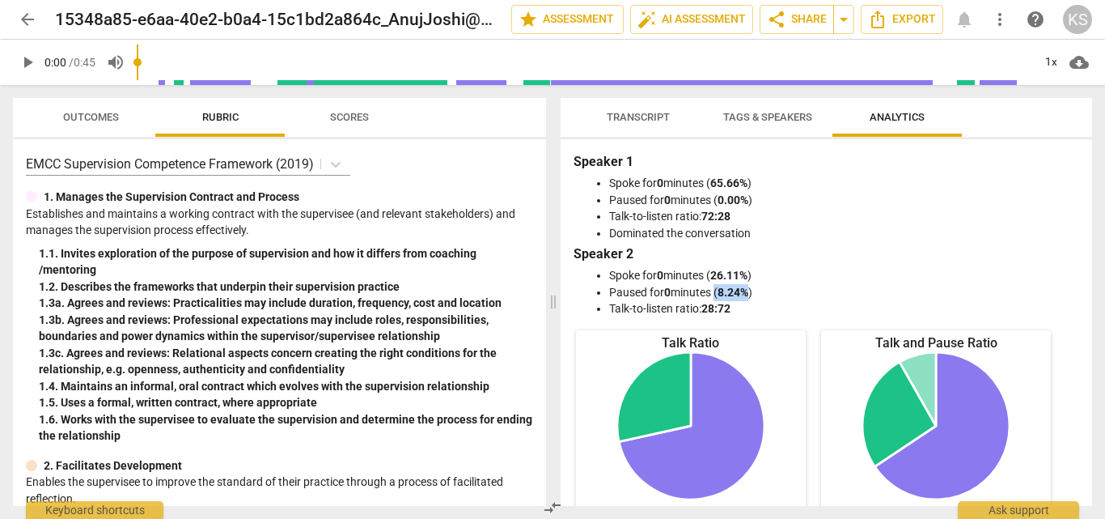
drag, startPoint x: 718, startPoint y: 290, endPoint x: 752, endPoint y: 290, distance: 34.8
click at [752, 290] on li "Paused for 0 minutes ( 8.24% )" at bounding box center [842, 292] width 467 height 17
click at [778, 289] on li "Paused for 0 minutes ( 8.24% )" at bounding box center [842, 292] width 467 height 17
drag, startPoint x: 666, startPoint y: 290, endPoint x: 715, endPoint y: 292, distance: 49.4
click at [715, 292] on li "Paused for 0 minutes ( 8.24% )" at bounding box center [842, 292] width 467 height 17
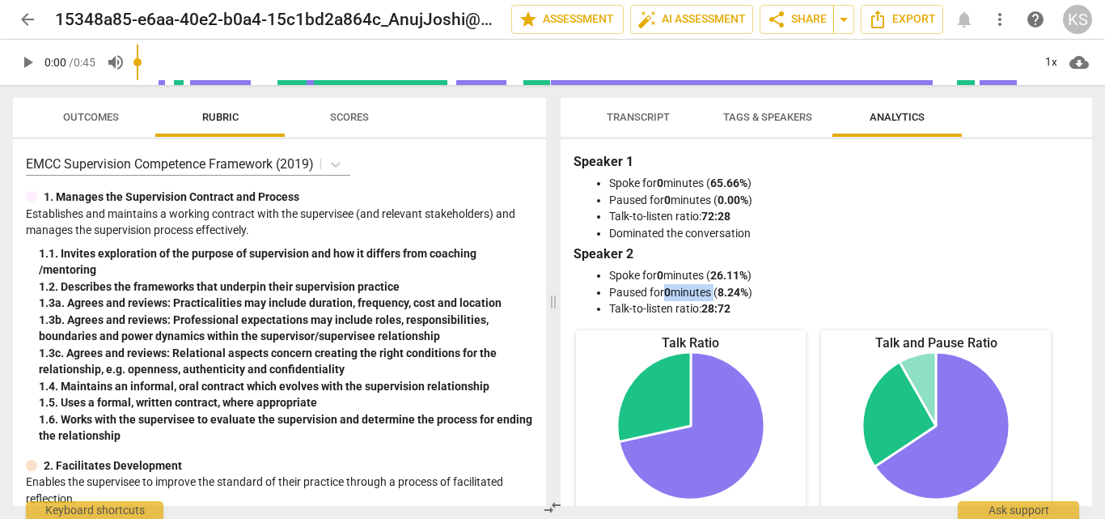
click at [715, 292] on li "Paused for 0 minutes ( 8.24% )" at bounding box center [842, 292] width 467 height 17
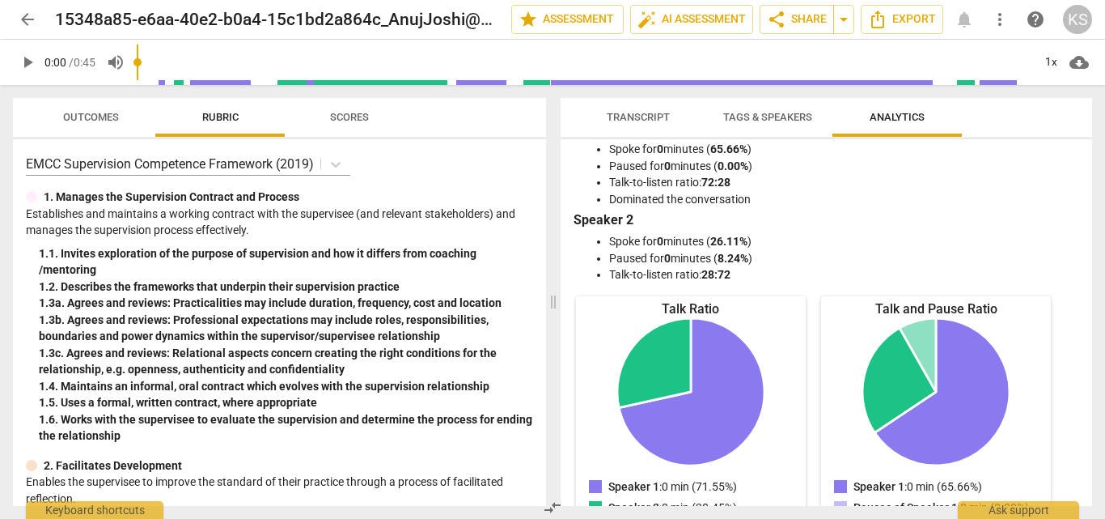
scroll to position [22, 0]
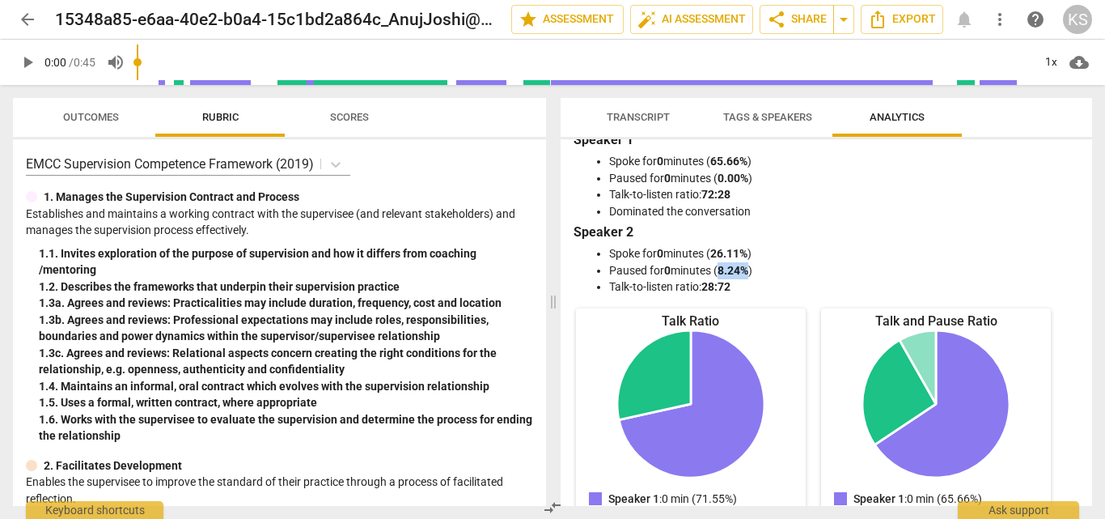
drag, startPoint x: 724, startPoint y: 274, endPoint x: 753, endPoint y: 274, distance: 29.1
click at [748, 274] on b "8.24%" at bounding box center [733, 270] width 31 height 13
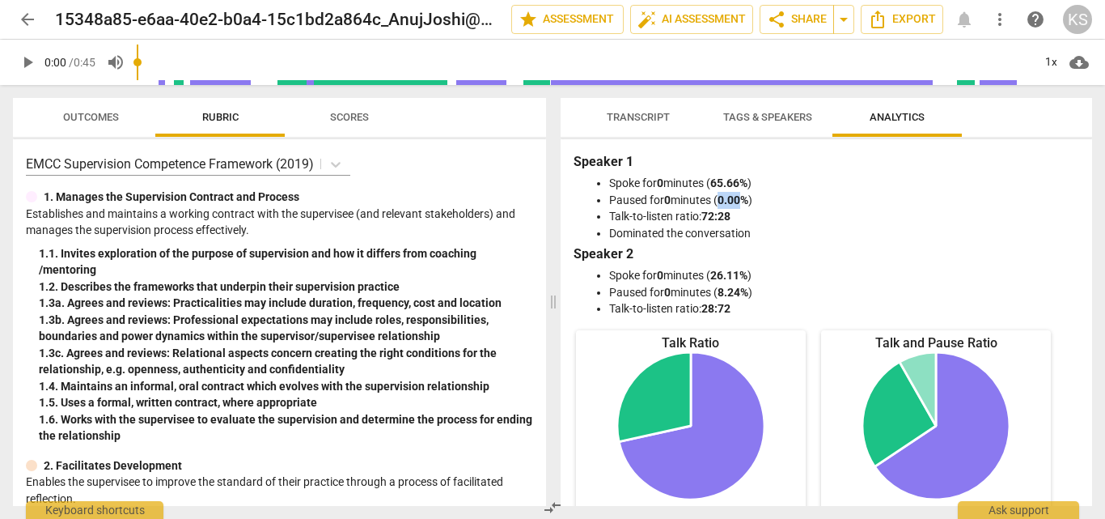
drag, startPoint x: 723, startPoint y: 200, endPoint x: 746, endPoint y: 199, distance: 23.5
click at [746, 199] on li "Paused for 0 minutes ( 0.00% )" at bounding box center [842, 200] width 467 height 17
click at [770, 223] on li "Talk-to-listen ratio: 72:28" at bounding box center [842, 216] width 467 height 17
drag, startPoint x: 629, startPoint y: 186, endPoint x: 729, endPoint y: 186, distance: 100.3
click at [729, 186] on li "Spoke for 0 minutes ( 65.66% )" at bounding box center [842, 183] width 467 height 17
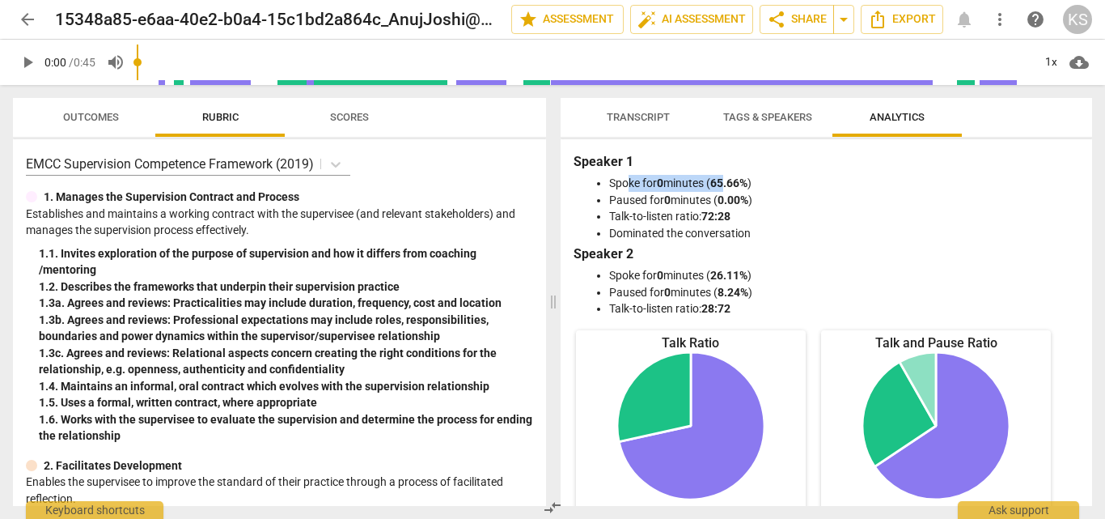
click at [729, 186] on b "65.66%" at bounding box center [728, 182] width 37 height 13
click at [745, 122] on span "Tags & Speakers" at bounding box center [767, 117] width 89 height 12
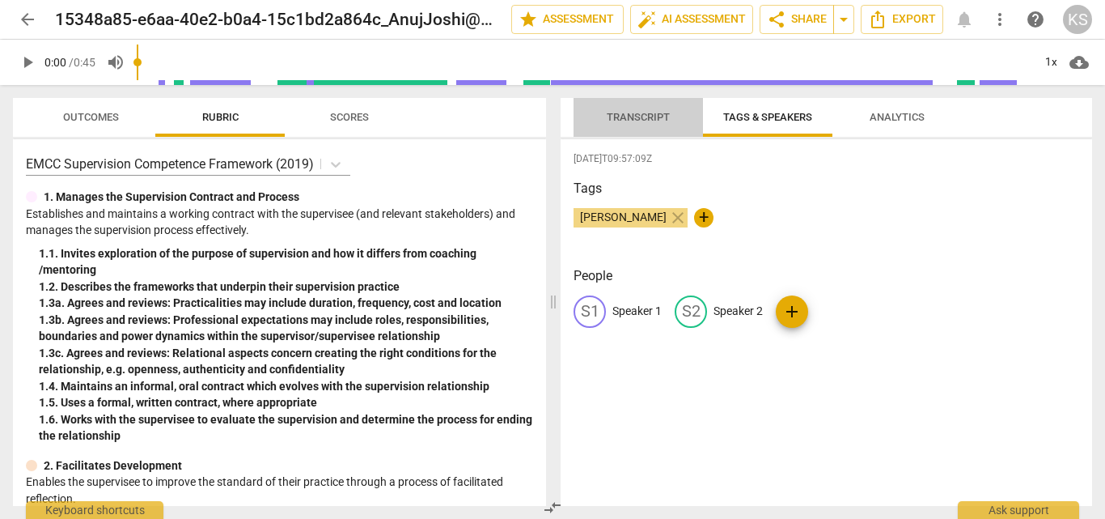
click at [643, 107] on span "Transcript" at bounding box center [638, 118] width 102 height 22
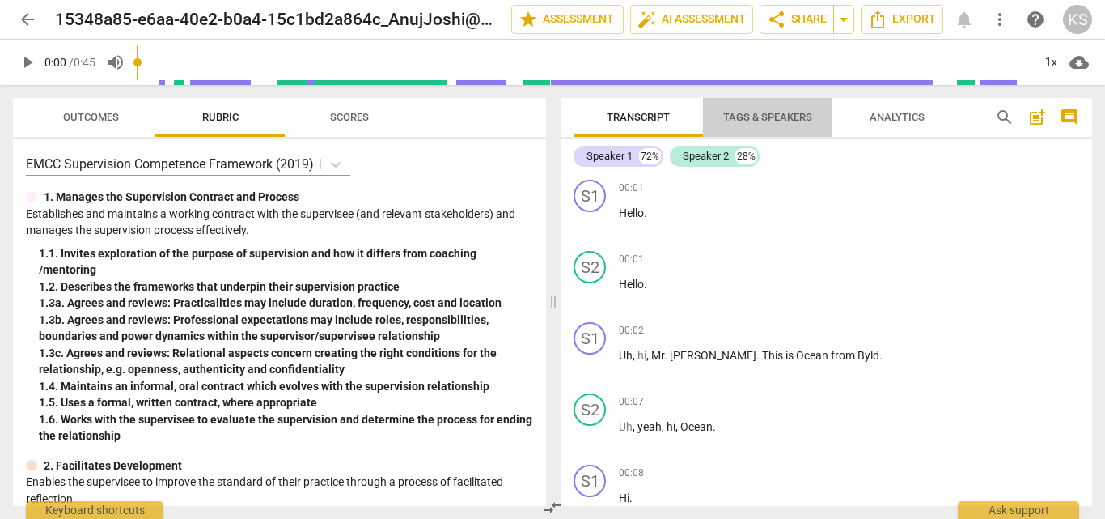
click at [755, 113] on span "Tags & Speakers" at bounding box center [767, 117] width 89 height 12
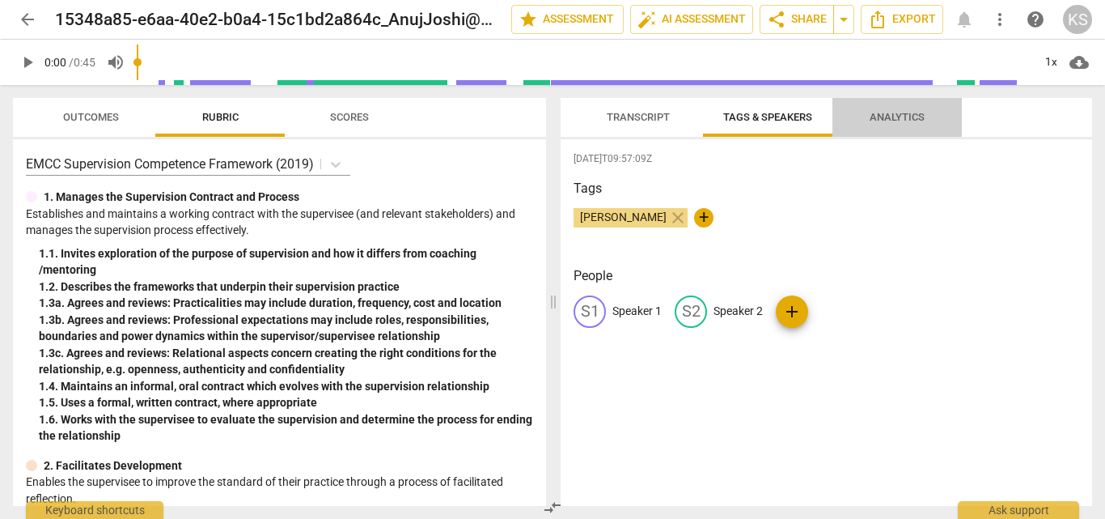
click at [916, 112] on span "Analytics" at bounding box center [897, 117] width 55 height 12
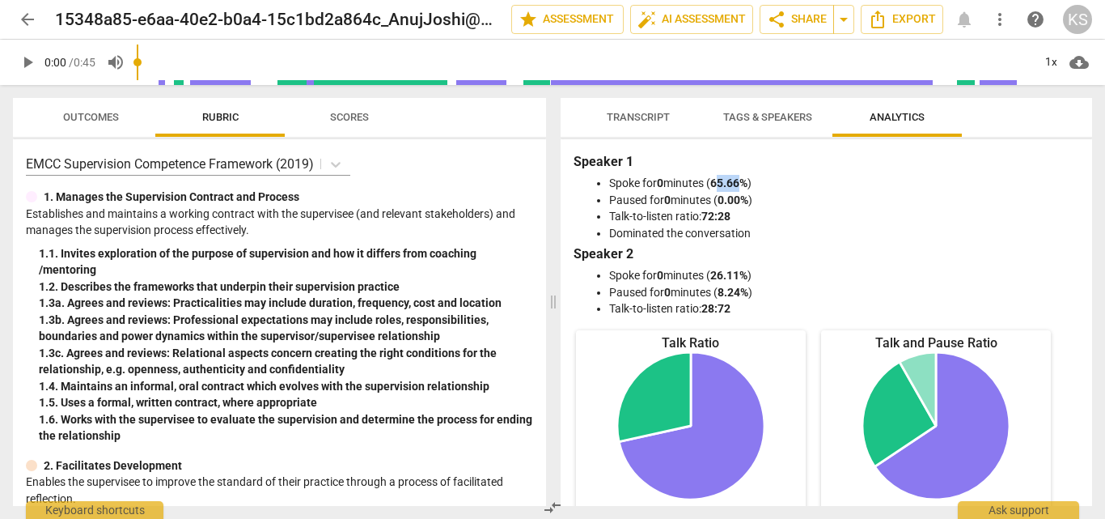
drag, startPoint x: 721, startPoint y: 180, endPoint x: 748, endPoint y: 180, distance: 26.7
click at [748, 180] on b "65.66%" at bounding box center [728, 182] width 37 height 13
drag, startPoint x: 657, startPoint y: 180, endPoint x: 699, endPoint y: 180, distance: 42.1
click at [699, 180] on li "Spoke for 0 minutes ( 65.66% )" at bounding box center [842, 183] width 467 height 17
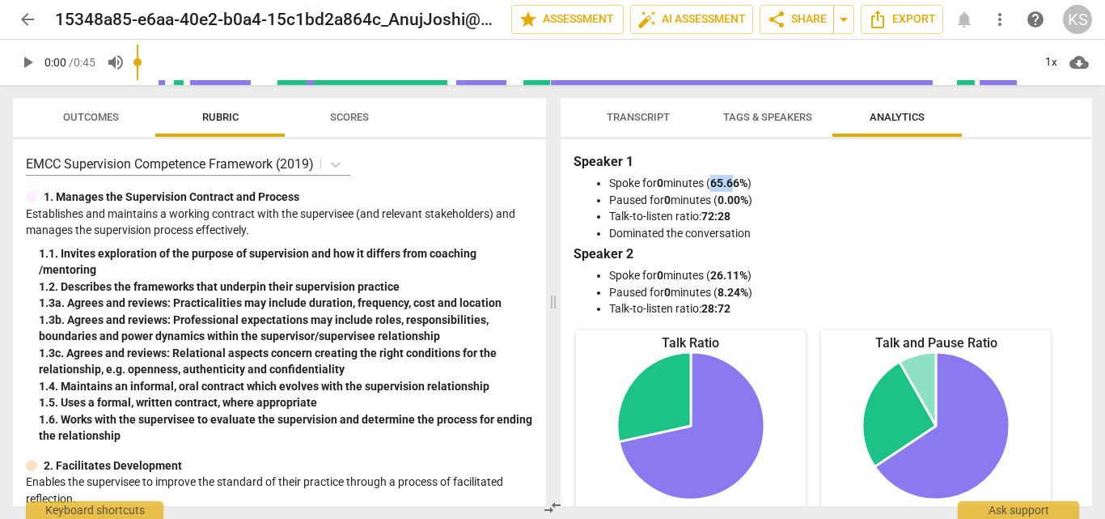
drag, startPoint x: 717, startPoint y: 183, endPoint x: 740, endPoint y: 183, distance: 22.7
click at [740, 183] on b "65.66%" at bounding box center [728, 182] width 37 height 13
drag, startPoint x: 721, startPoint y: 183, endPoint x: 745, endPoint y: 181, distance: 24.3
click at [745, 181] on b "65.66%" at bounding box center [728, 182] width 37 height 13
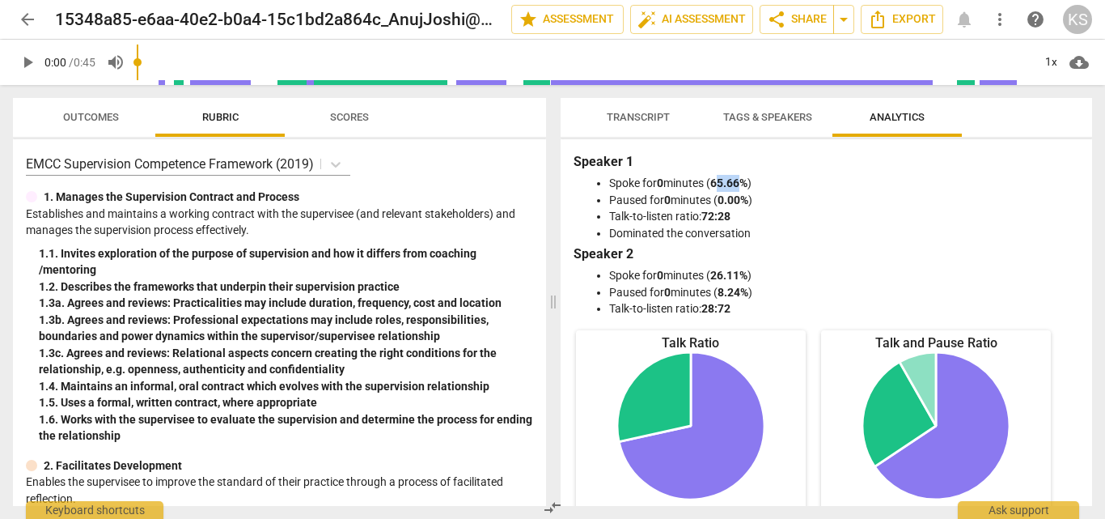
click at [745, 181] on b "65.66%" at bounding box center [728, 182] width 37 height 13
drag, startPoint x: 614, startPoint y: 198, endPoint x: 760, endPoint y: 201, distance: 145.7
click at [760, 201] on li "Paused for 0 minutes ( 0.00% )" at bounding box center [842, 200] width 467 height 17
click at [588, 299] on ul "Spoke for 0 minutes ( 26.11% ) Paused for 0 minutes ( 8.24% ) Talk-to-listen ra…" at bounding box center [826, 292] width 499 height 50
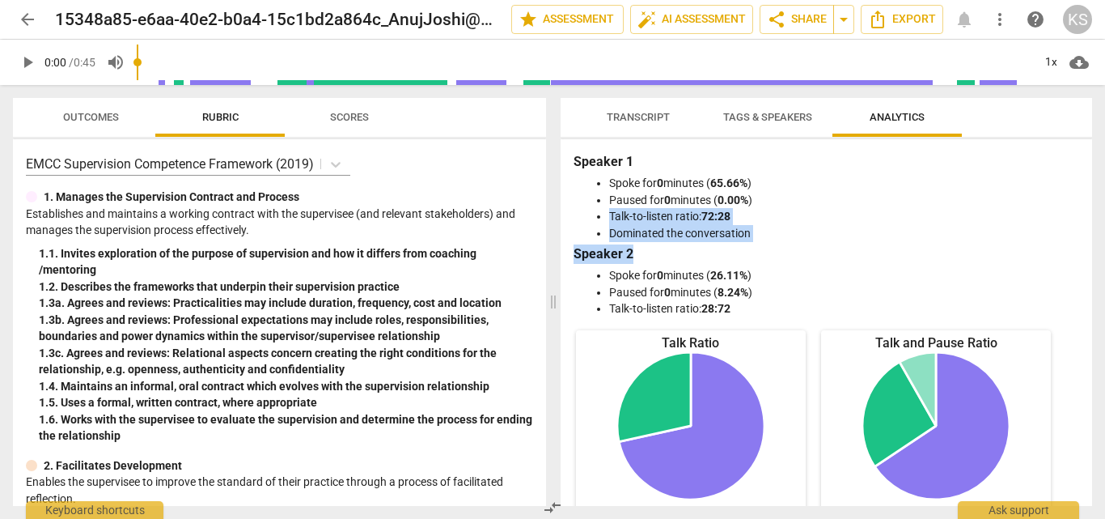
drag, startPoint x: 612, startPoint y: 213, endPoint x: 761, endPoint y: 248, distance: 152.9
click at [761, 248] on div "Speaker 1 Spoke for 0 minutes ( 65.66% ) Paused for 0 minutes ( 0.00% ) Talk-to…" at bounding box center [827, 234] width 506 height 165
click at [761, 248] on h3 "Speaker 2" at bounding box center [827, 253] width 506 height 19
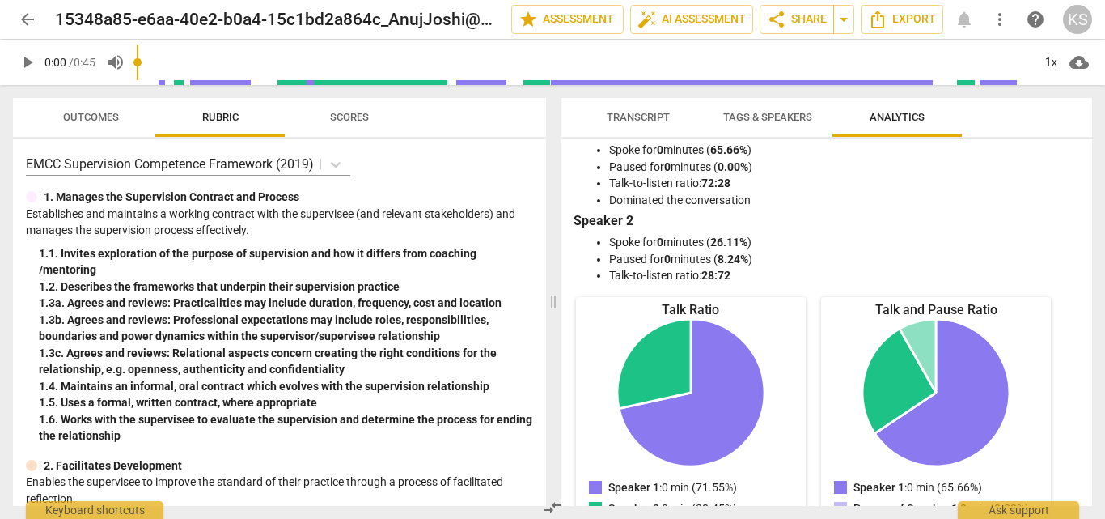
scroll to position [38, 0]
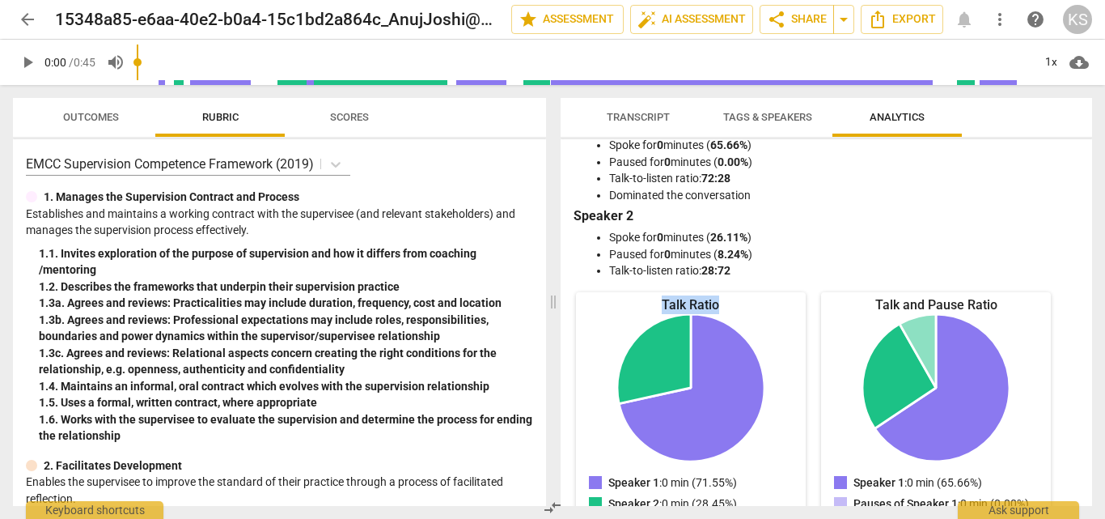
drag, startPoint x: 661, startPoint y: 304, endPoint x: 728, endPoint y: 304, distance: 67.2
click at [728, 304] on div "Talk Ratio" at bounding box center [691, 304] width 231 height 19
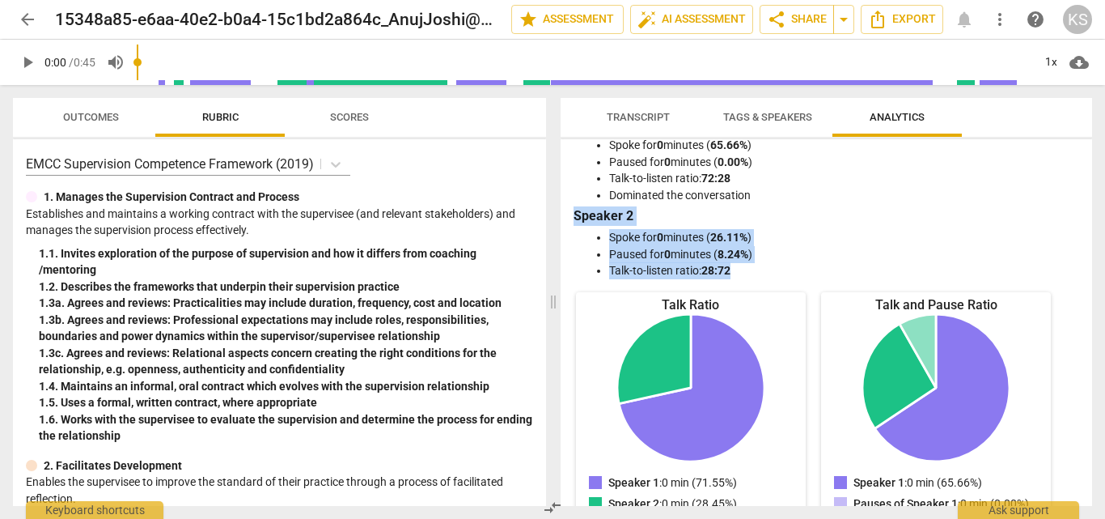
drag, startPoint x: 574, startPoint y: 213, endPoint x: 799, endPoint y: 268, distance: 231.6
click at [799, 268] on div "Speaker 1 Spoke for 0 minutes ( 65.66% ) Paused for 0 minutes ( 0.00% ) Talk-to…" at bounding box center [827, 196] width 506 height 165
click at [799, 268] on li "Talk-to-listen ratio: 28:72" at bounding box center [842, 270] width 467 height 17
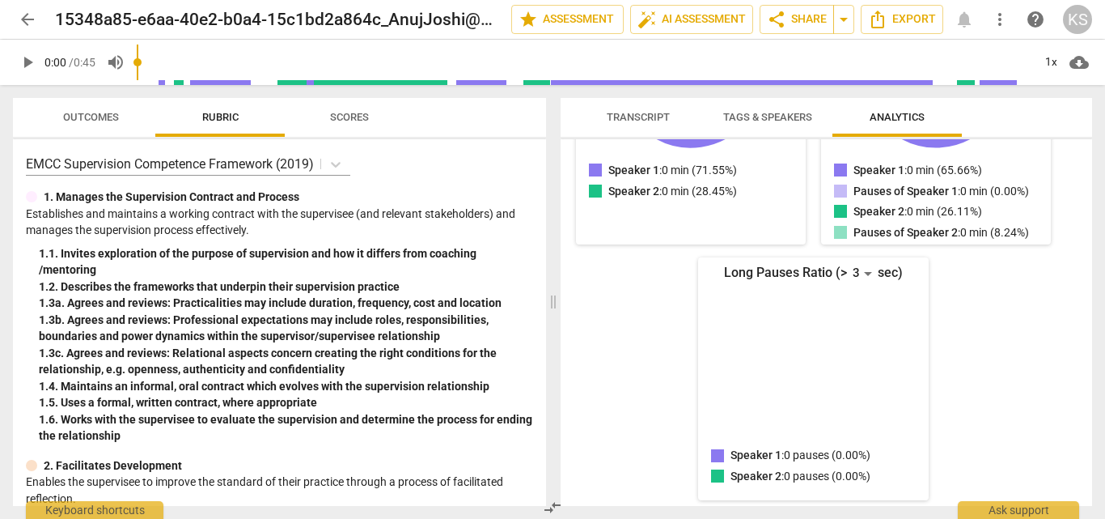
scroll to position [372, 0]
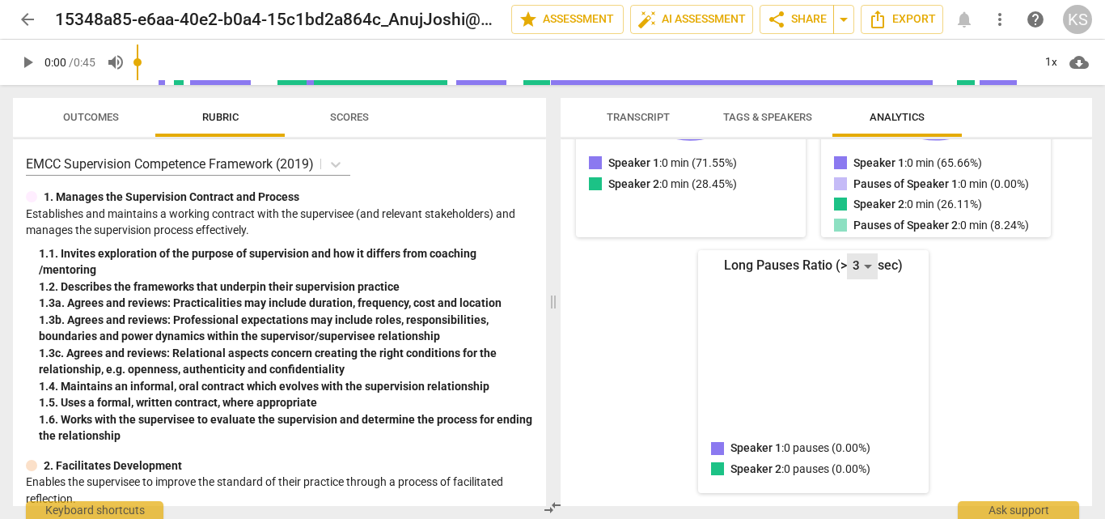
click at [867, 259] on div "3" at bounding box center [862, 266] width 31 height 26
click at [796, 262] on div at bounding box center [552, 259] width 1105 height 519
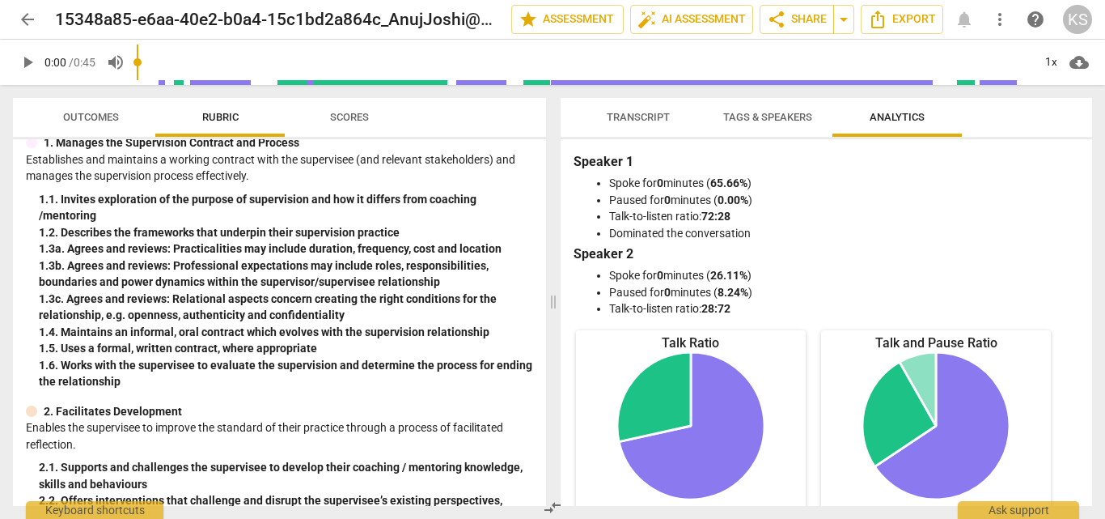
scroll to position [0, 0]
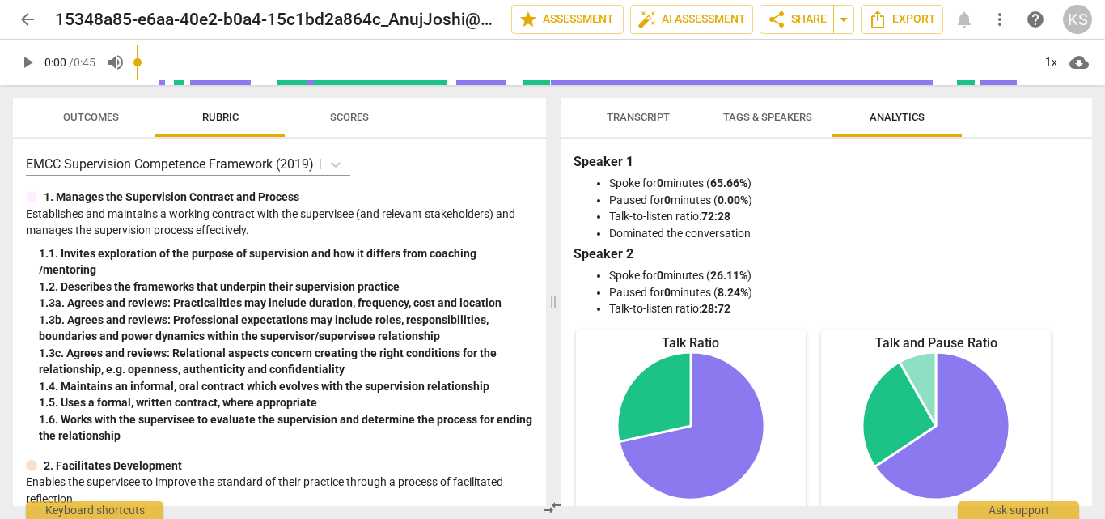
click at [336, 112] on span "Scores" at bounding box center [349, 117] width 39 height 12
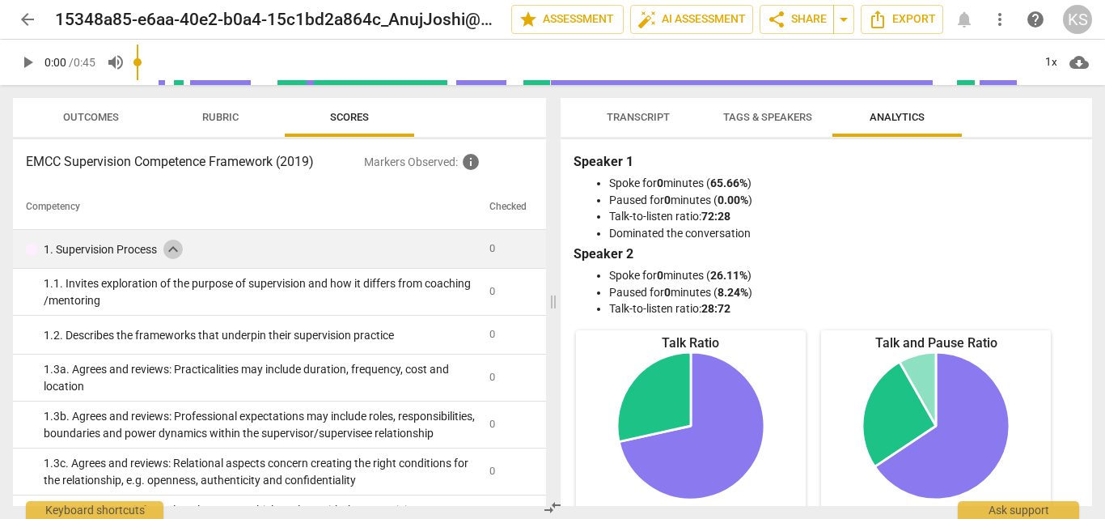
click at [174, 246] on span "expand_more" at bounding box center [172, 249] width 19 height 19
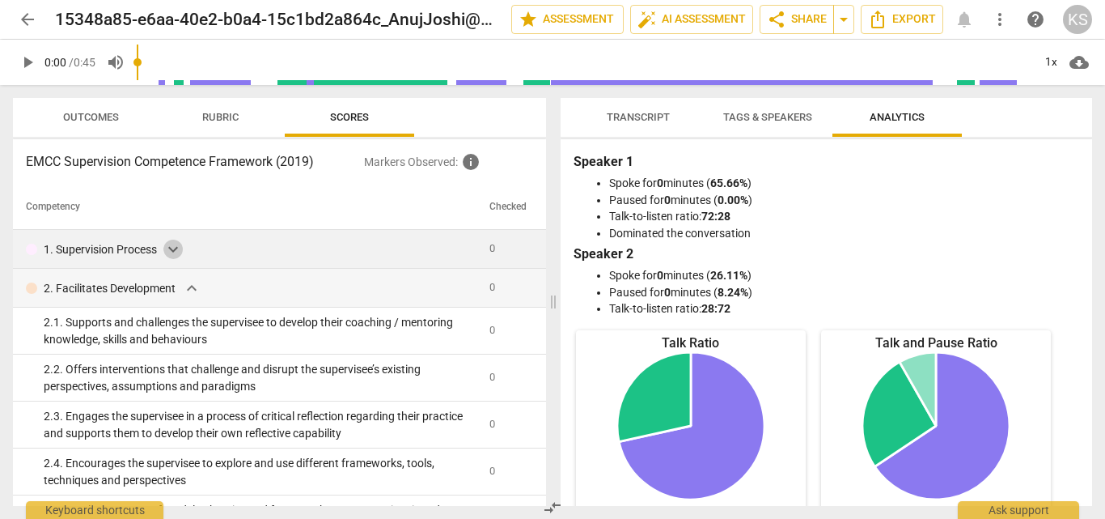
click at [174, 246] on span "expand_more" at bounding box center [172, 249] width 19 height 19
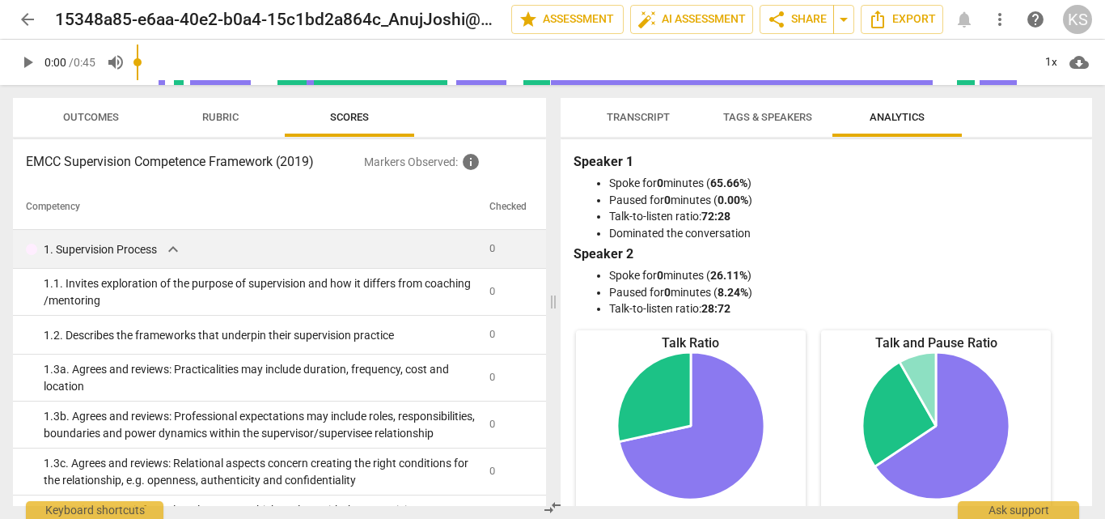
click at [267, 179] on div "EMCC Supervision Competence Framework (2019) Markers Observed : info Competency…" at bounding box center [279, 322] width 533 height 367
click at [258, 133] on button "Rubric" at bounding box center [219, 117] width 129 height 39
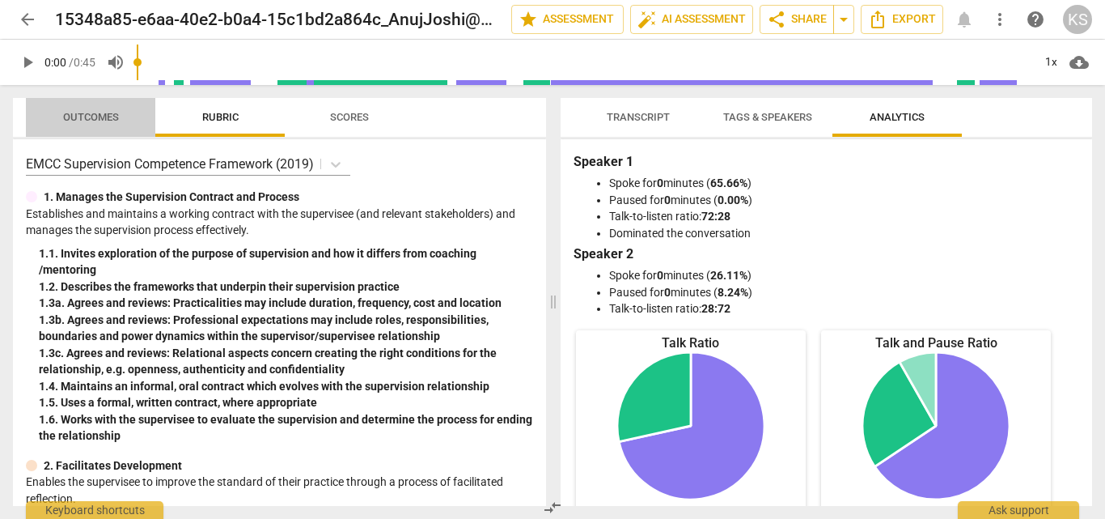
click at [129, 132] on button "Outcomes" at bounding box center [90, 117] width 129 height 39
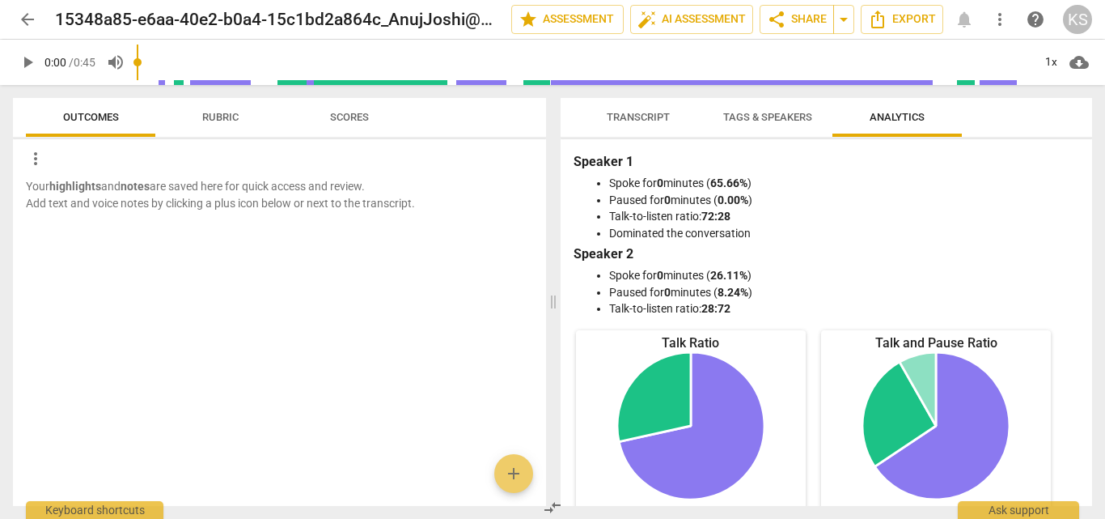
click at [240, 122] on span "Rubric" at bounding box center [220, 118] width 75 height 22
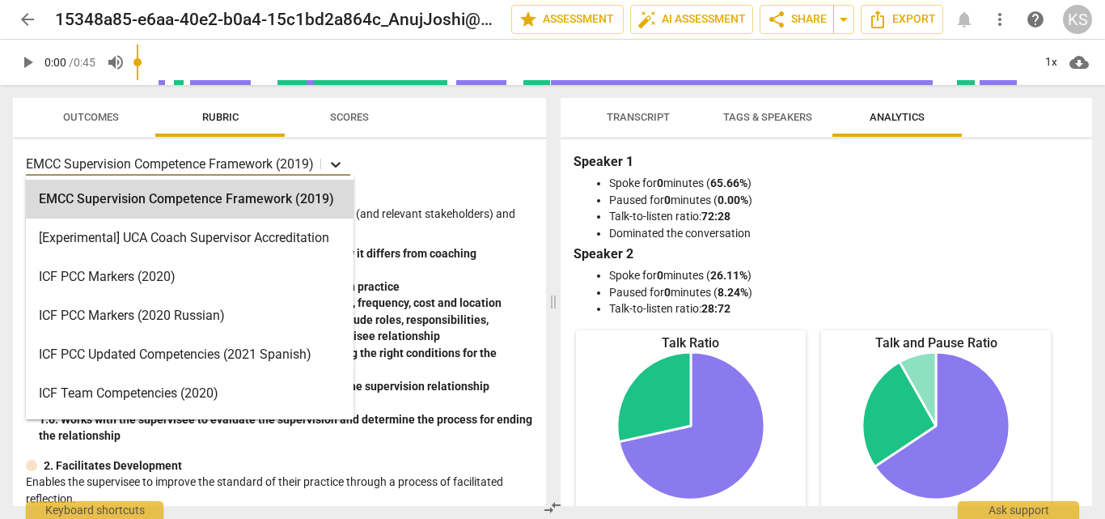
click at [337, 160] on icon at bounding box center [336, 164] width 16 height 16
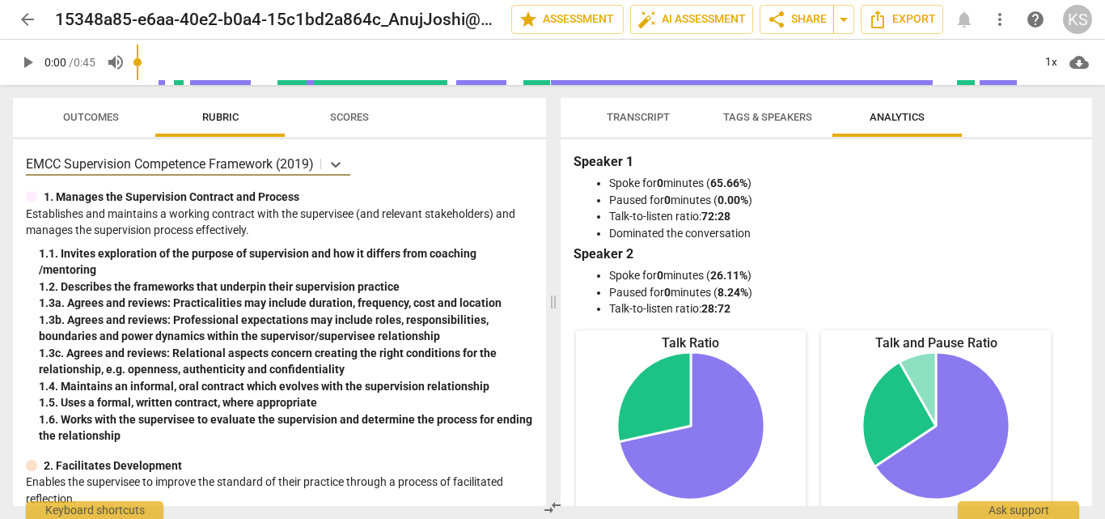
click at [479, 112] on div "Outcomes Rubric Scores" at bounding box center [279, 117] width 507 height 39
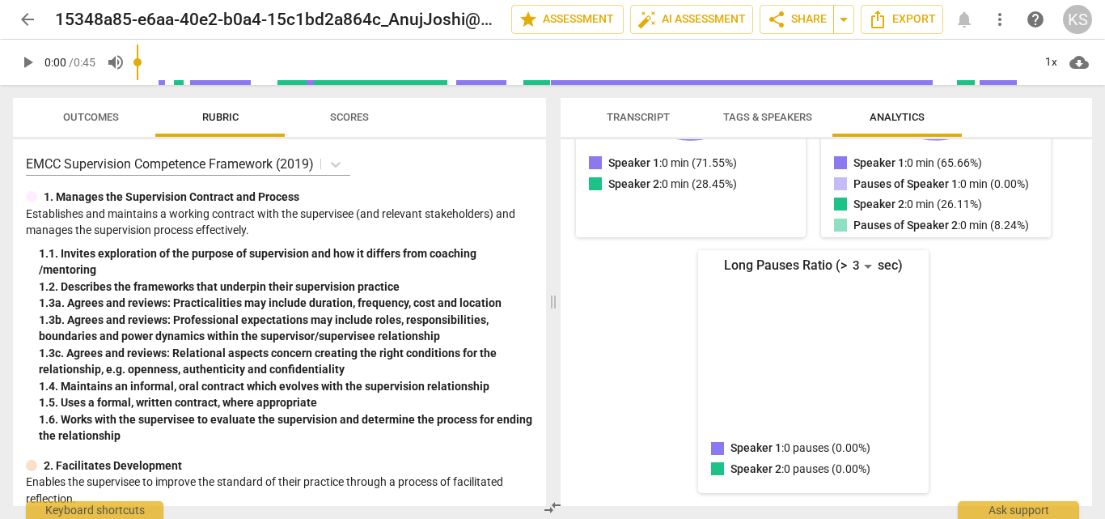
scroll to position [372, 0]
click at [605, 341] on div "Talk Ratio Speaker 1: 0 min (71.55%) Speaker 2: 0 min (28.45%) Speaker 1 : 0 mi…" at bounding box center [814, 232] width 480 height 521
click at [553, 502] on span "compare_arrows" at bounding box center [552, 507] width 19 height 19
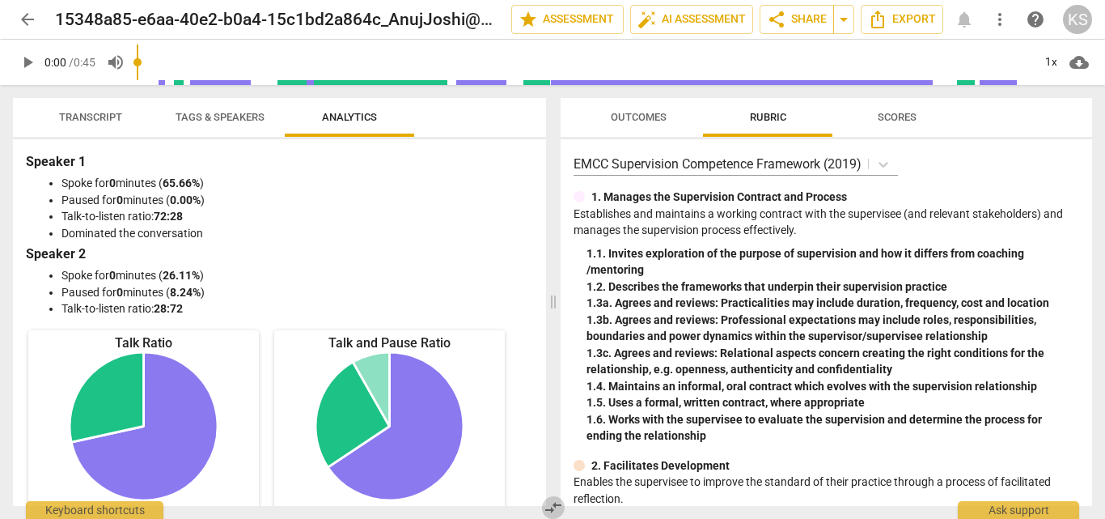
click at [553, 502] on span "compare_arrows" at bounding box center [553, 507] width 19 height 19
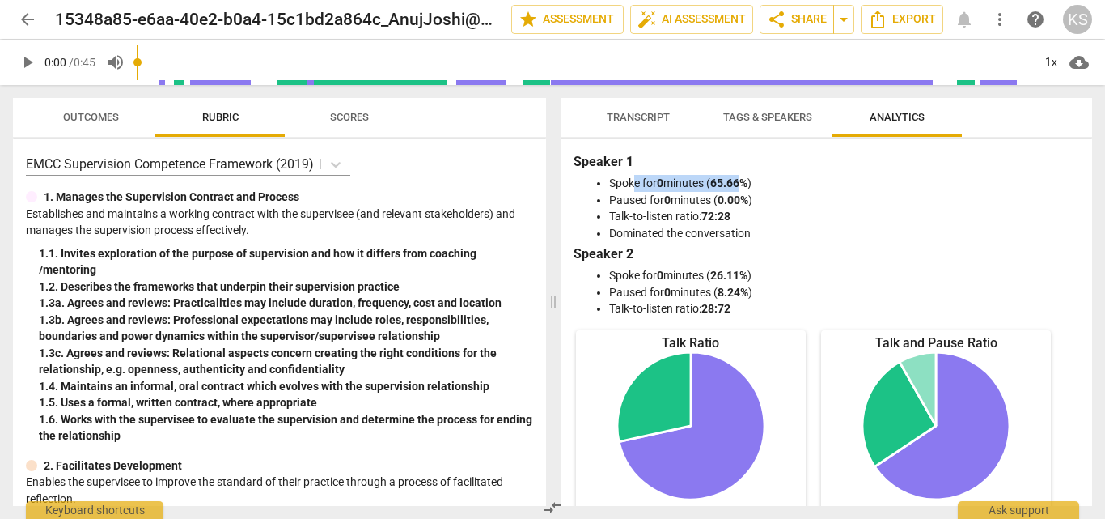
drag, startPoint x: 632, startPoint y: 177, endPoint x: 747, endPoint y: 173, distance: 115.0
click at [747, 173] on div "Speaker 1 Spoke for 0 minutes ( 65.66% ) Paused for 0 minutes ( 0.00% ) Talk-to…" at bounding box center [827, 234] width 506 height 165
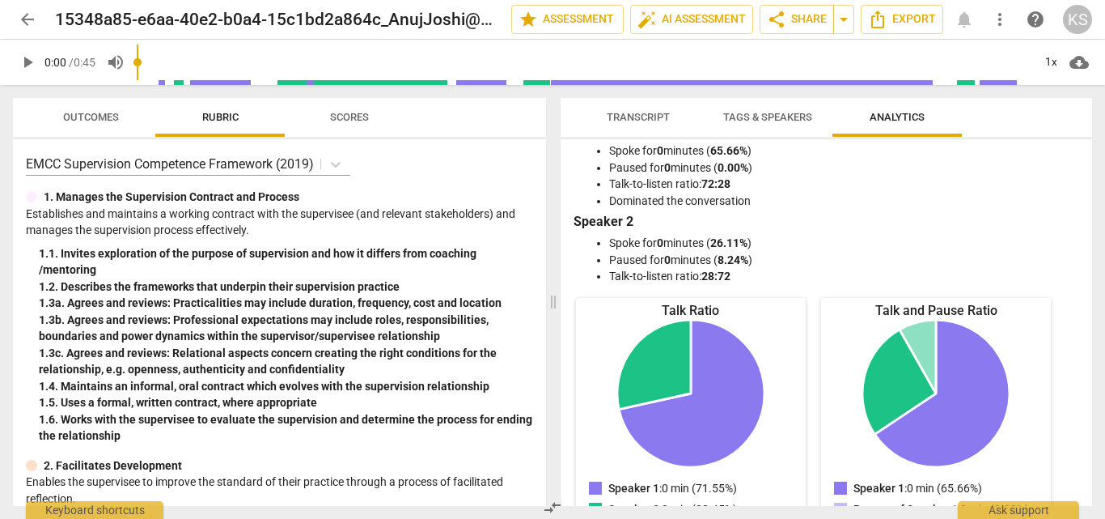
scroll to position [0, 0]
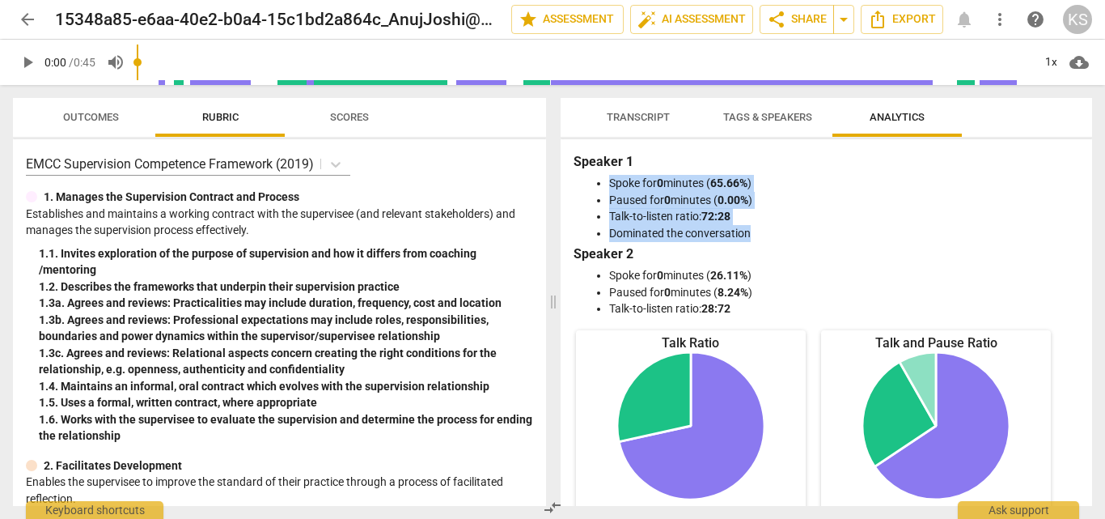
drag, startPoint x: 596, startPoint y: 185, endPoint x: 768, endPoint y: 230, distance: 177.2
click at [768, 230] on ul "Spoke for 0 minutes ( 65.66% ) Paused for 0 minutes ( 0.00% ) Talk-to-listen ra…" at bounding box center [826, 208] width 499 height 66
click at [768, 230] on li "Dominated the conversation" at bounding box center [842, 233] width 467 height 17
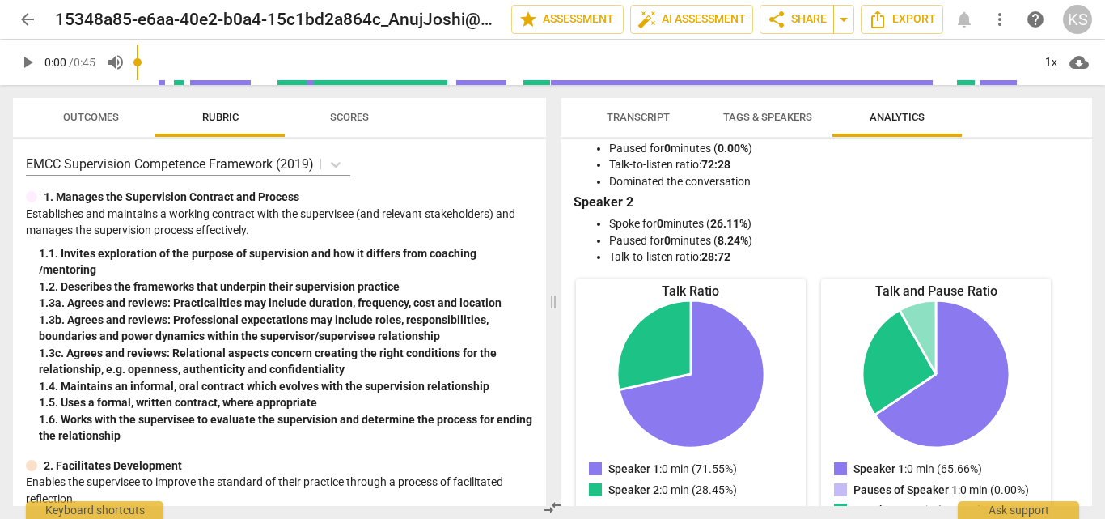
scroll to position [49, 0]
